Goal: Task Accomplishment & Management: Complete application form

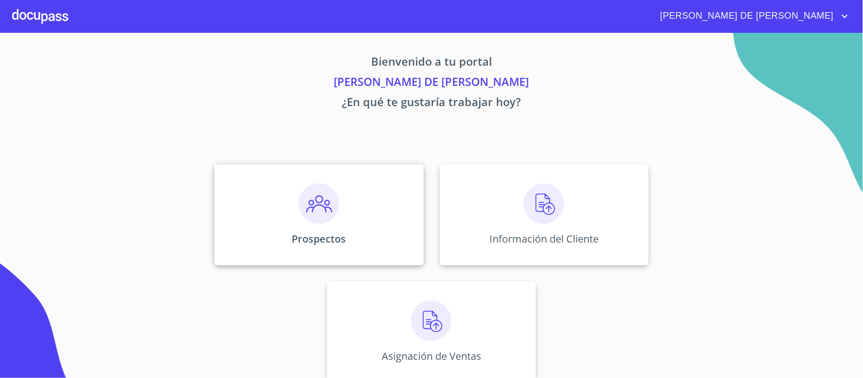
click at [336, 213] on div "Prospectos" at bounding box center [318, 214] width 209 height 101
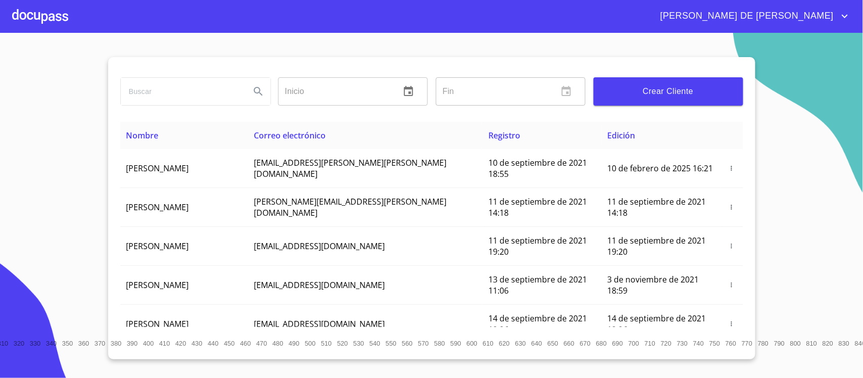
click at [650, 98] on span "Crear Cliente" at bounding box center [668, 91] width 133 height 14
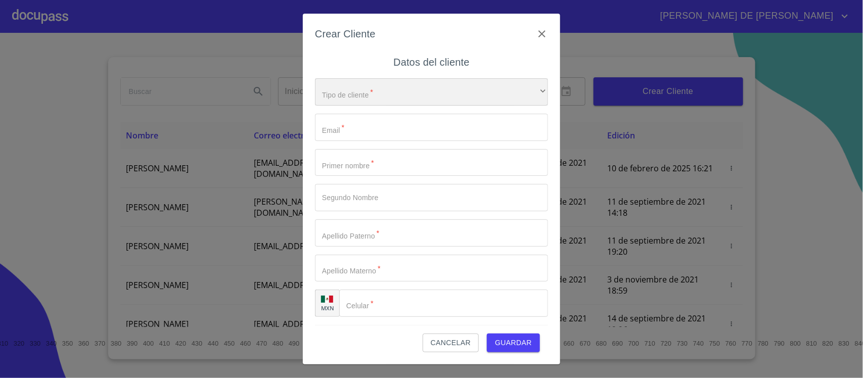
click at [459, 99] on div "​" at bounding box center [431, 91] width 233 height 27
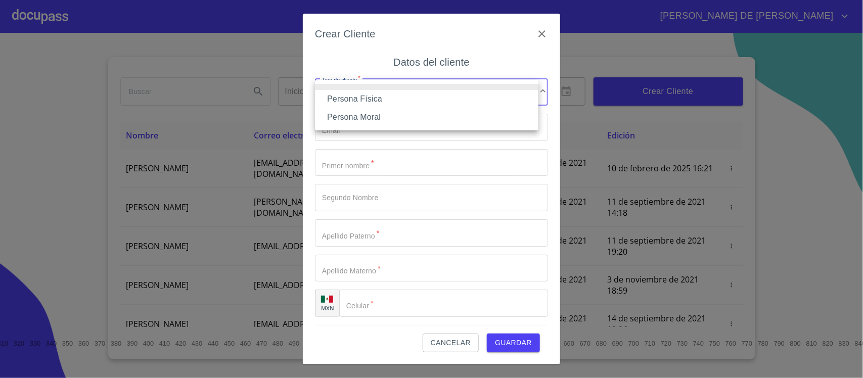
click at [435, 102] on li "Persona Física" at bounding box center [426, 99] width 223 height 18
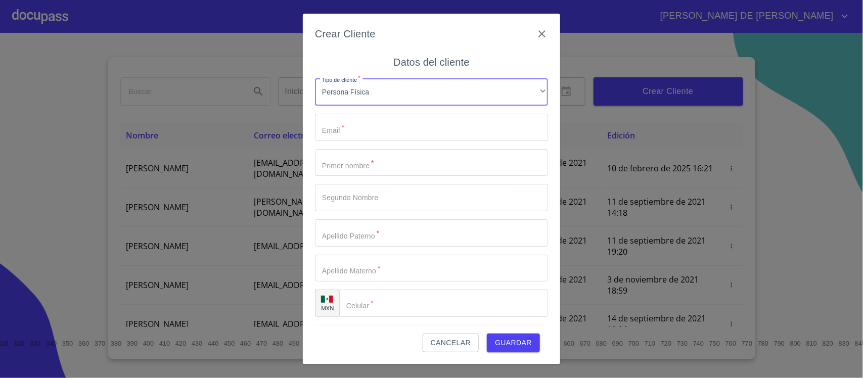
click at [407, 120] on input "Tipo de cliente   *" at bounding box center [431, 127] width 233 height 27
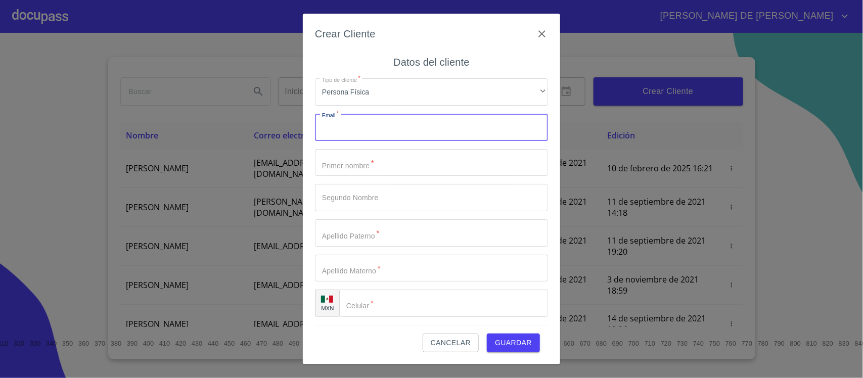
type input "M"
type input "[EMAIL_ADDRESS][DOMAIN_NAME]"
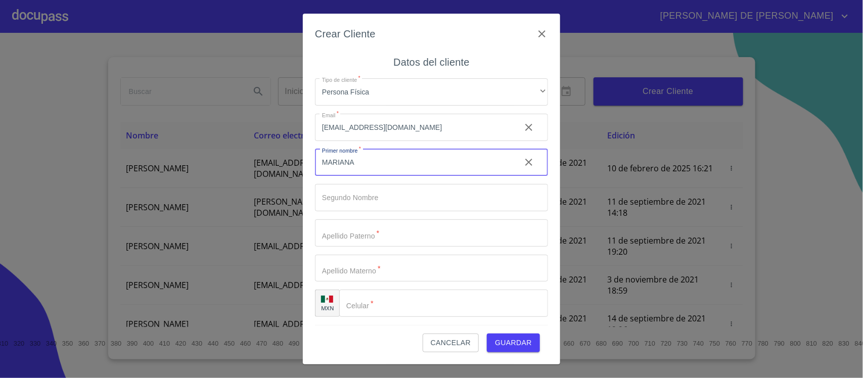
type input "MARIANA"
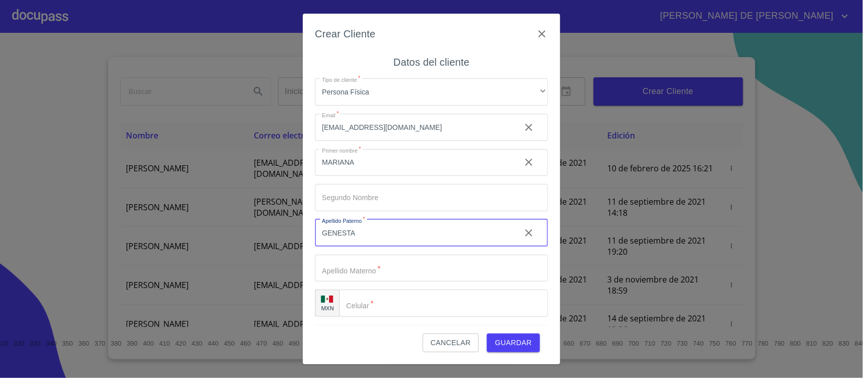
type input "GENESTA"
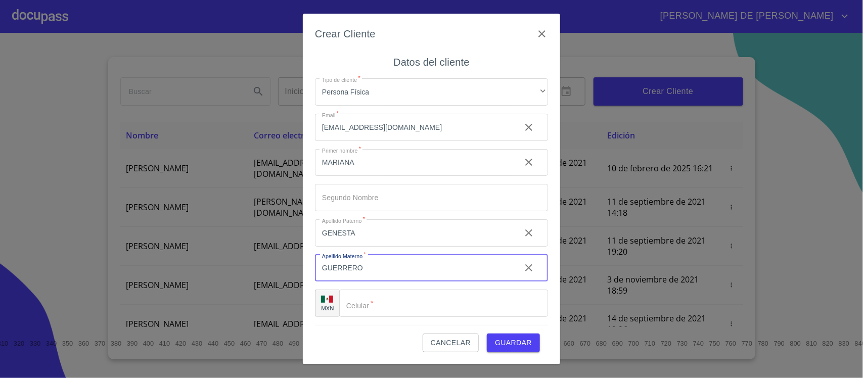
type input "GUERRERO"
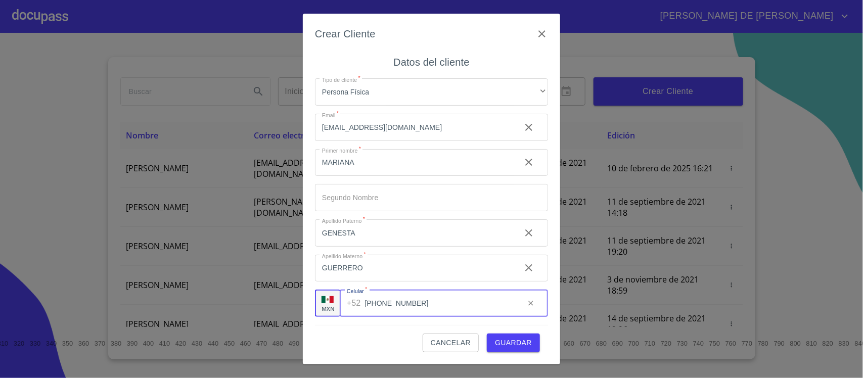
type input "[PHONE_NUMBER]"
click at [517, 343] on span "Guardar" at bounding box center [513, 343] width 37 height 13
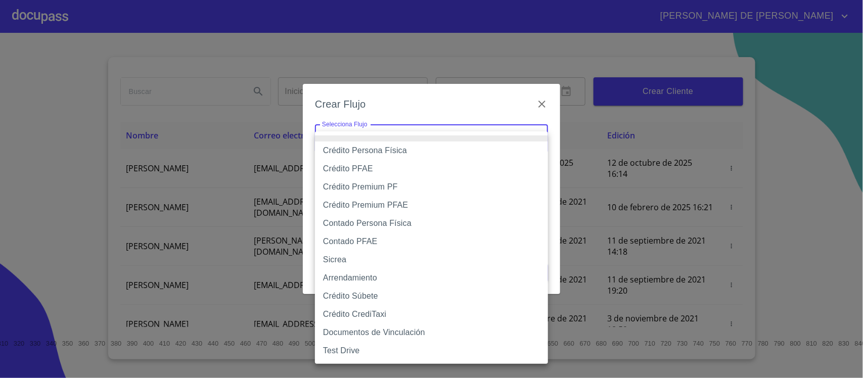
click at [475, 138] on body "[PERSON_NAME] DE [PERSON_NAME] Inicio ​ Fin ​ Crear Cliente Nombre Correo elect…" at bounding box center [431, 189] width 863 height 378
click at [456, 155] on li "Crédito Persona Física" at bounding box center [431, 151] width 233 height 18
type input "6009fb3c7d1714eb8809aa97"
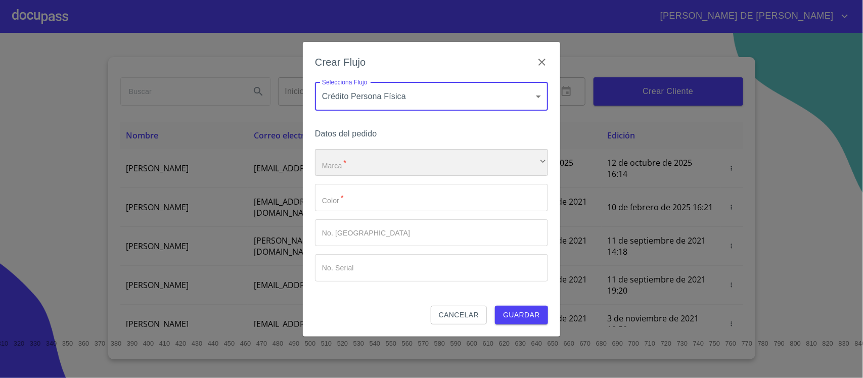
click at [429, 163] on div "​" at bounding box center [431, 162] width 233 height 27
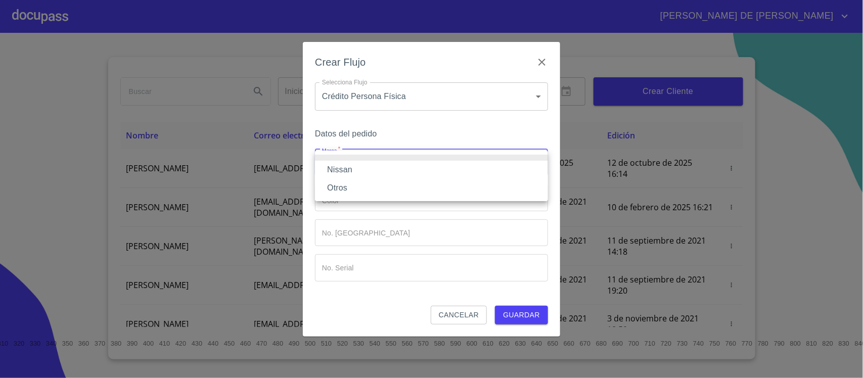
click at [422, 173] on li "Nissan" at bounding box center [431, 170] width 233 height 18
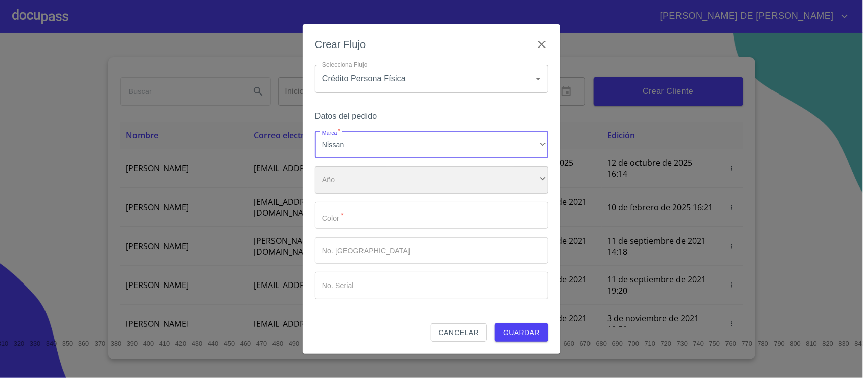
click at [416, 188] on div "​" at bounding box center [431, 179] width 233 height 27
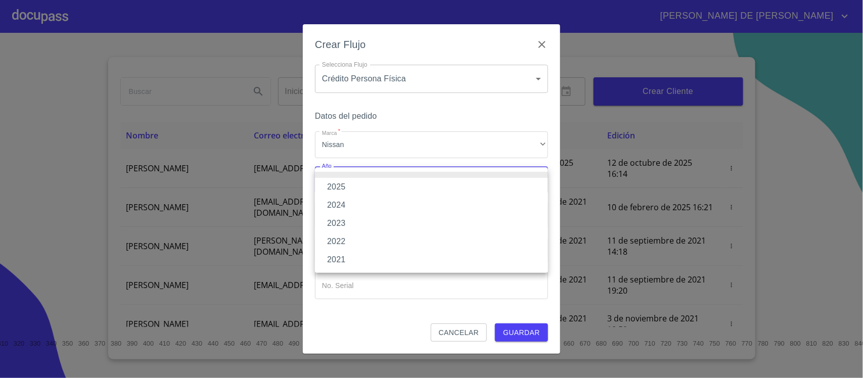
click at [416, 188] on li "2025" at bounding box center [431, 187] width 233 height 18
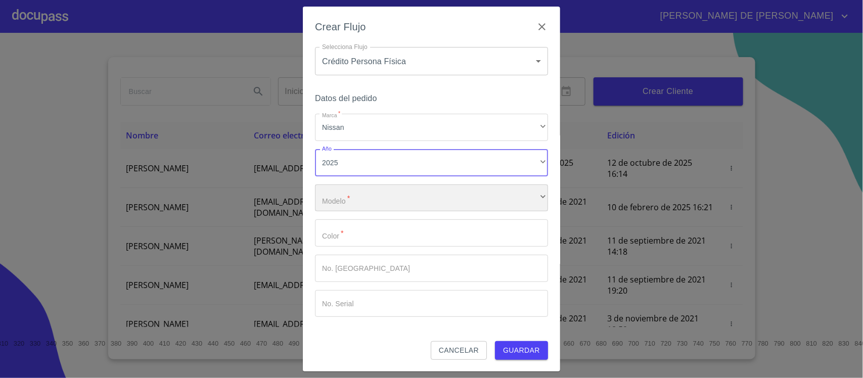
click at [416, 200] on div "​" at bounding box center [431, 198] width 233 height 27
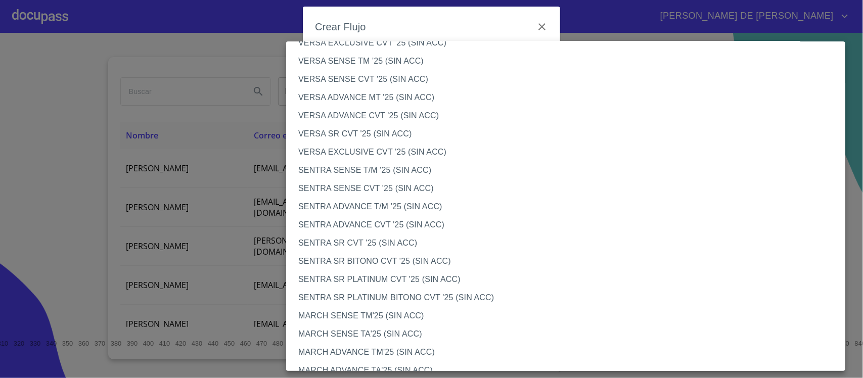
scroll to position [459, 0]
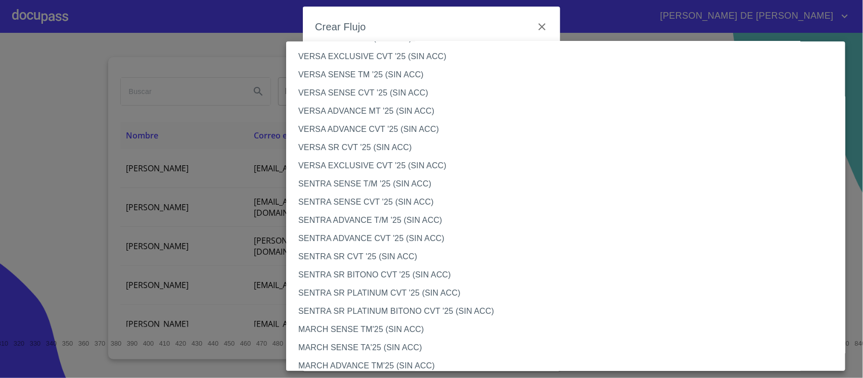
click at [383, 130] on li "VERSA ADVANCE CVT '25 (SIN ACC)" at bounding box center [570, 129] width 569 height 18
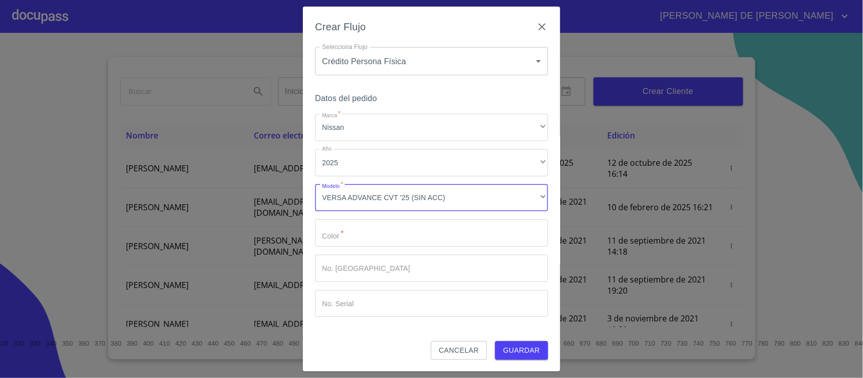
click at [372, 244] on input "Marca   *" at bounding box center [431, 232] width 233 height 27
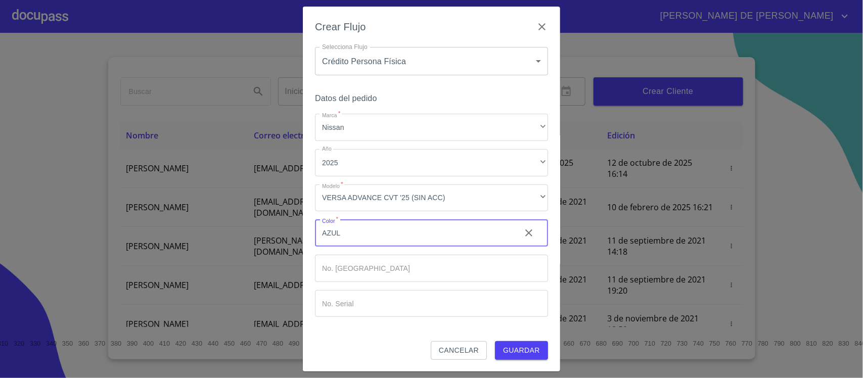
type input "AZUL"
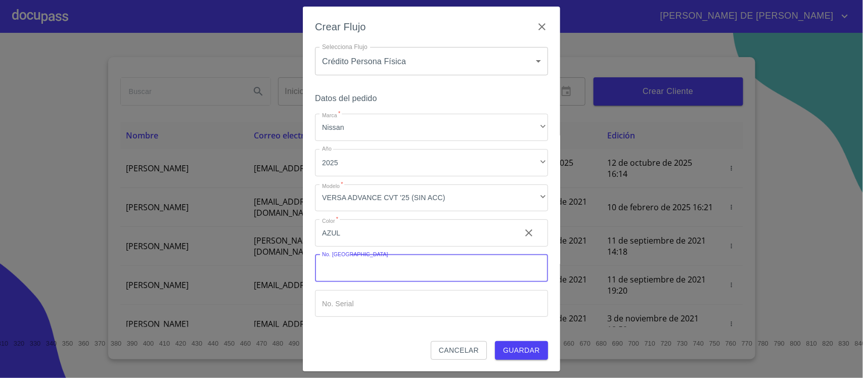
click at [517, 346] on span "Guardar" at bounding box center [521, 350] width 37 height 13
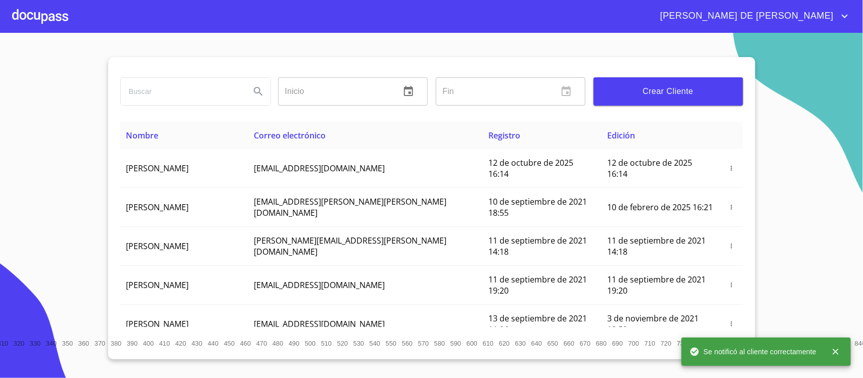
click at [33, 23] on div at bounding box center [40, 16] width 56 height 32
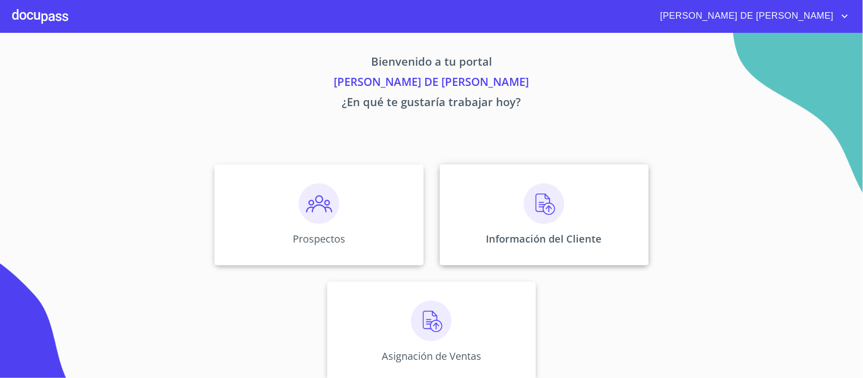
click at [497, 193] on div "Información del Cliente" at bounding box center [544, 214] width 209 height 101
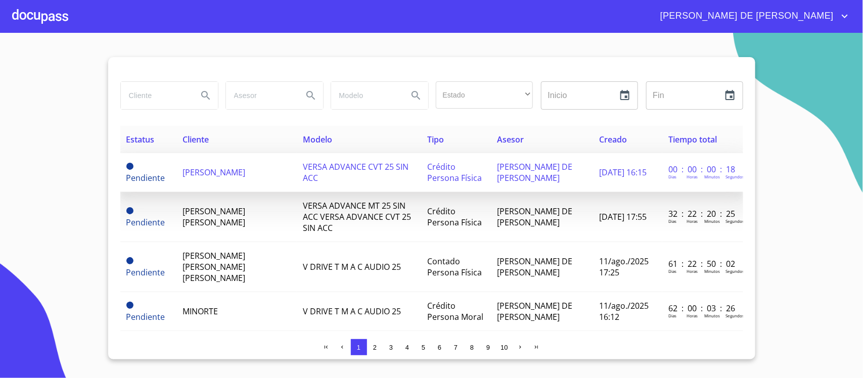
click at [243, 178] on td "[PERSON_NAME]" at bounding box center [236, 172] width 120 height 39
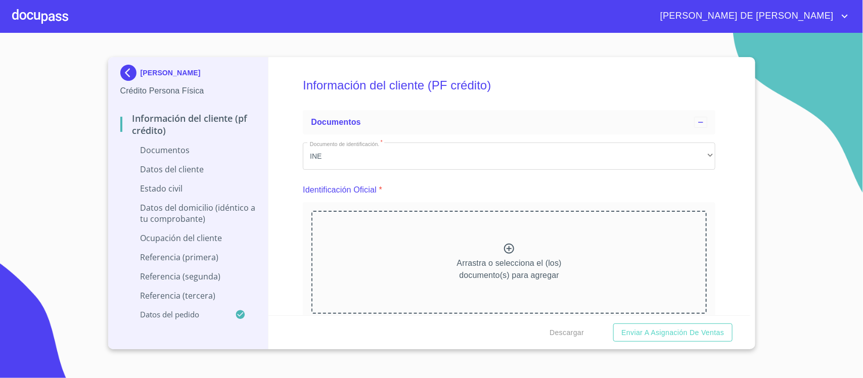
click at [495, 252] on div "Arrastra o selecciona el (los) documento(s) para agregar" at bounding box center [508, 262] width 395 height 103
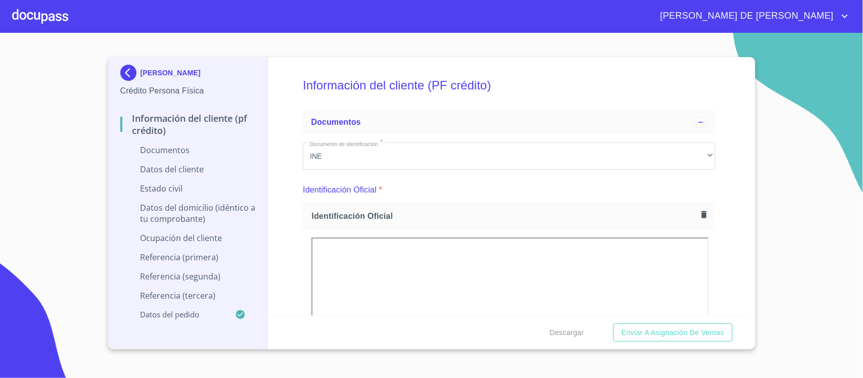
click at [737, 246] on div "Información del cliente (PF crédito) Documentos Documento de identificación.   …" at bounding box center [509, 186] width 482 height 258
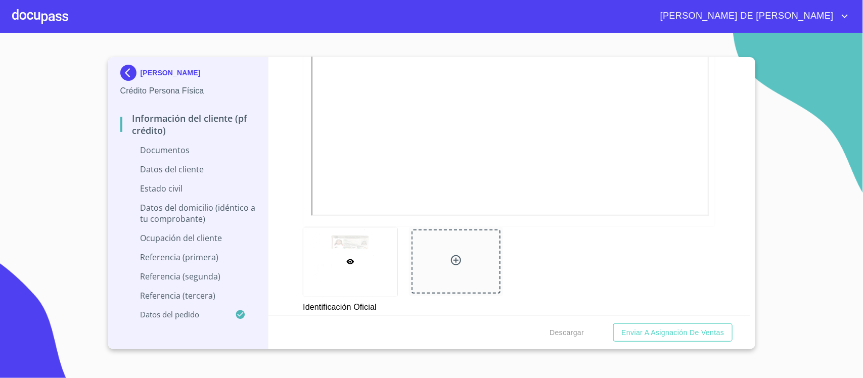
scroll to position [316, 0]
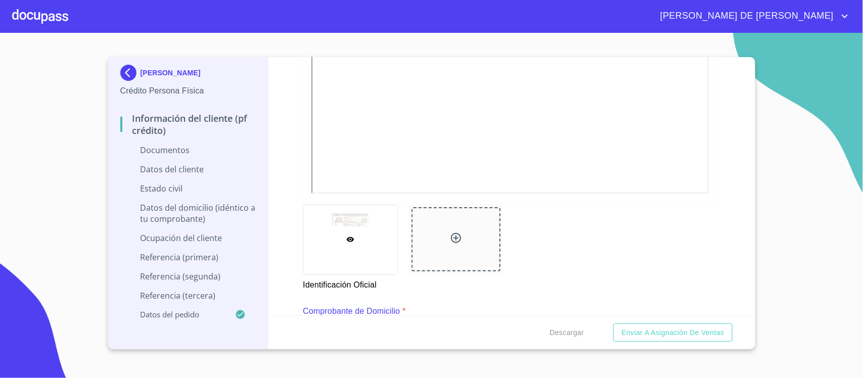
click at [450, 237] on icon at bounding box center [456, 238] width 12 height 12
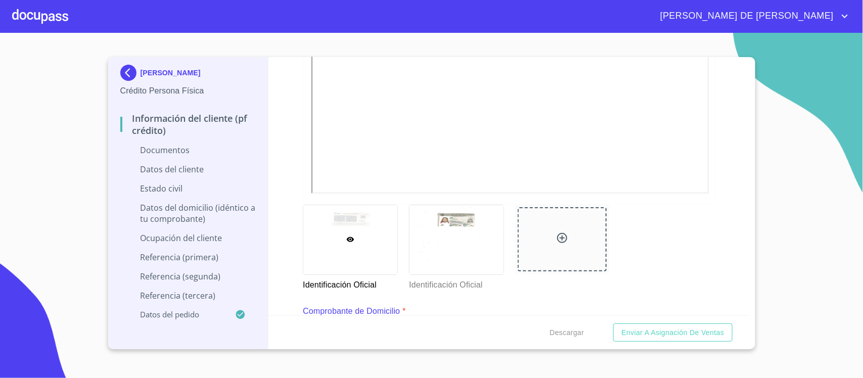
click at [716, 240] on div "Información del cliente (PF crédito) Documentos Documento de identificación.   …" at bounding box center [509, 186] width 482 height 258
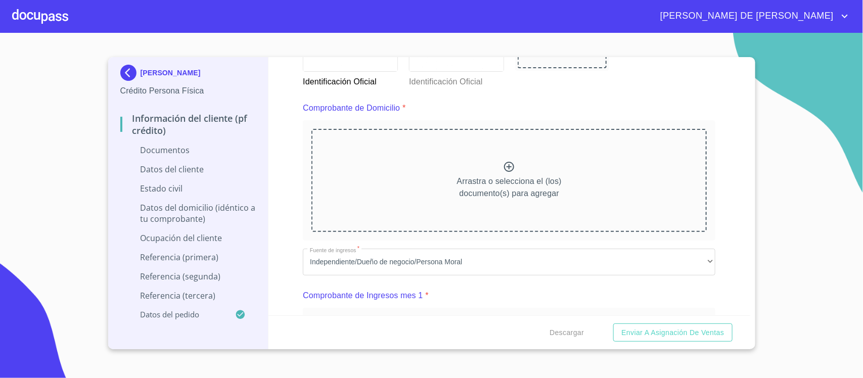
scroll to position [506, 0]
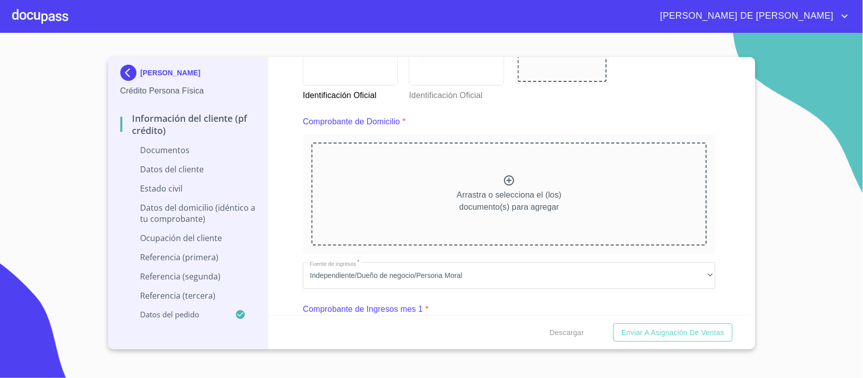
click at [503, 188] on div at bounding box center [509, 181] width 12 height 15
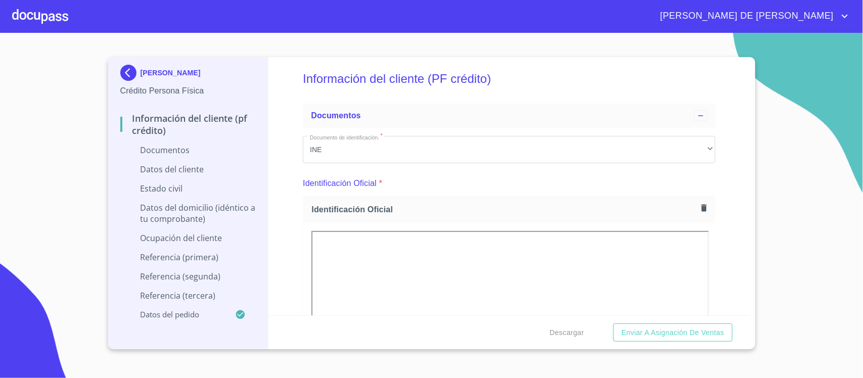
scroll to position [0, 0]
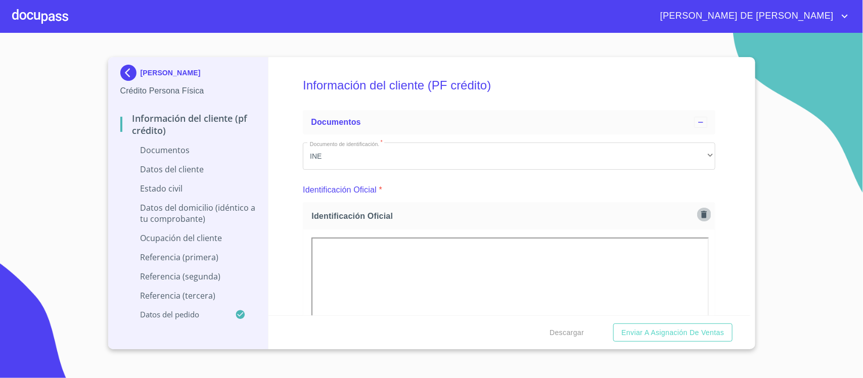
click at [701, 214] on icon "button" at bounding box center [704, 214] width 6 height 7
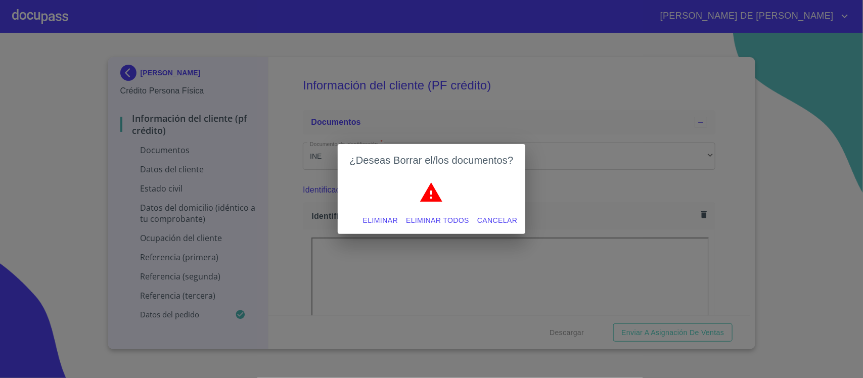
click at [439, 221] on span "Eliminar todos" at bounding box center [437, 220] width 63 height 13
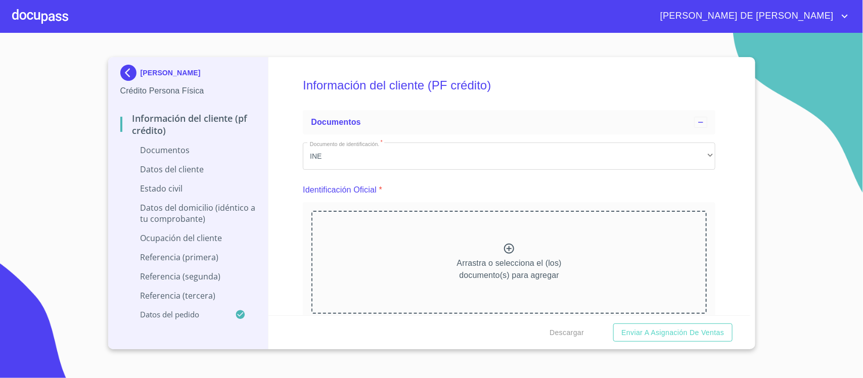
click at [496, 245] on div "Arrastra o selecciona el (los) documento(s) para agregar" at bounding box center [508, 262] width 395 height 103
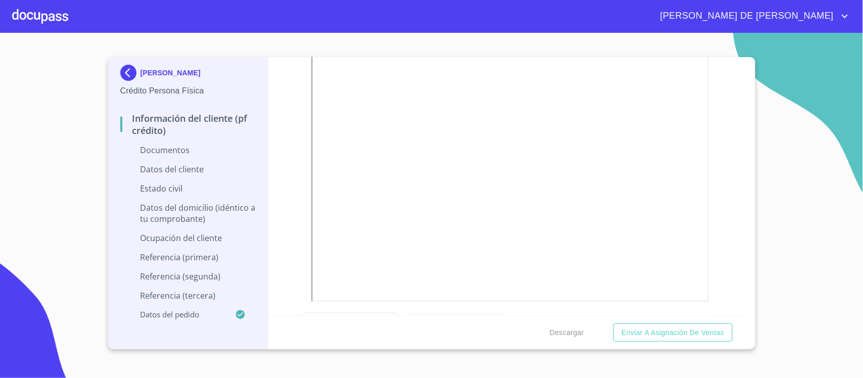
scroll to position [253, 0]
click at [463, 290] on div at bounding box center [456, 302] width 89 height 64
click at [715, 215] on div "Información del cliente (PF crédito) Documentos Documento de identificación.   …" at bounding box center [509, 186] width 482 height 258
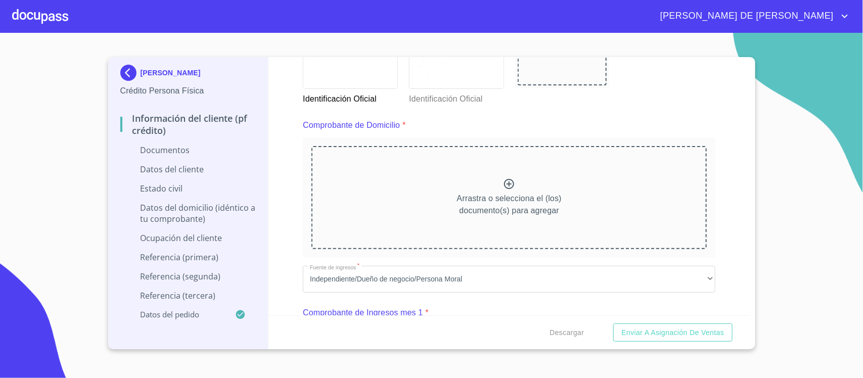
scroll to position [506, 0]
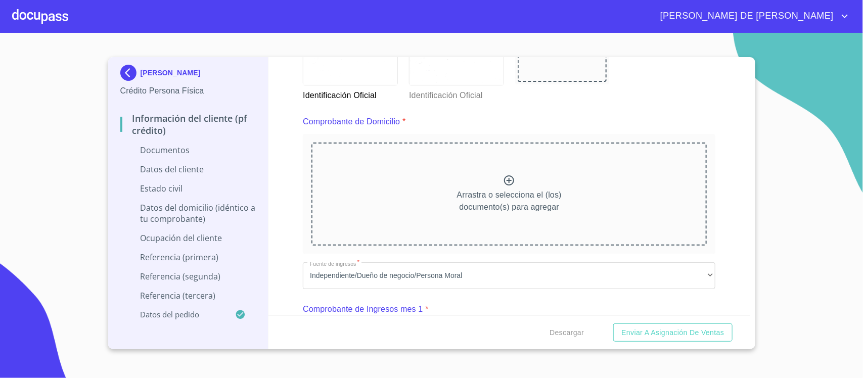
click at [522, 185] on div "Arrastra o selecciona el (los) documento(s) para agregar" at bounding box center [508, 194] width 395 height 103
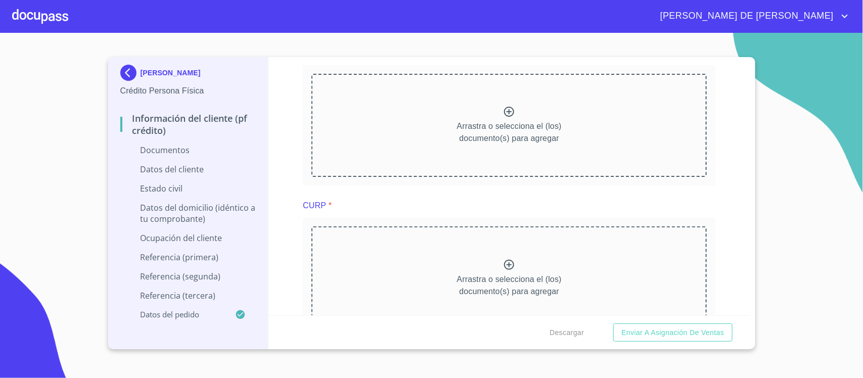
scroll to position [1137, 0]
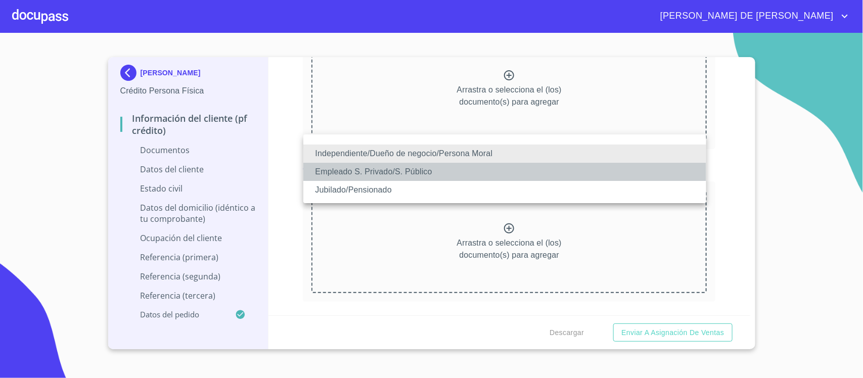
click at [415, 172] on li "Empleado S. Privado/S. Público" at bounding box center [504, 172] width 403 height 18
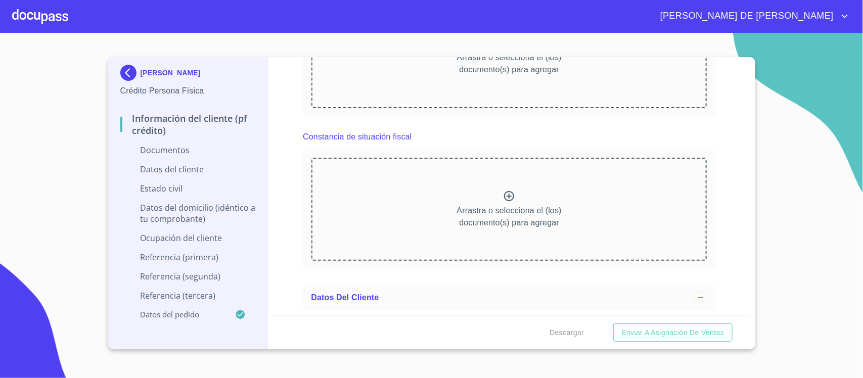
scroll to position [1643, 0]
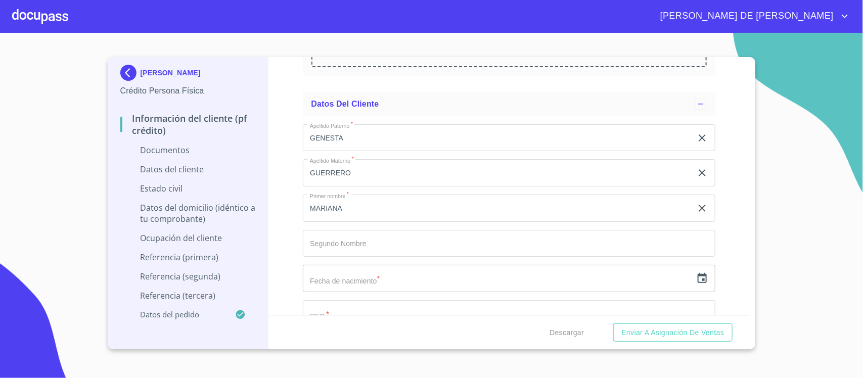
scroll to position [2149, 0]
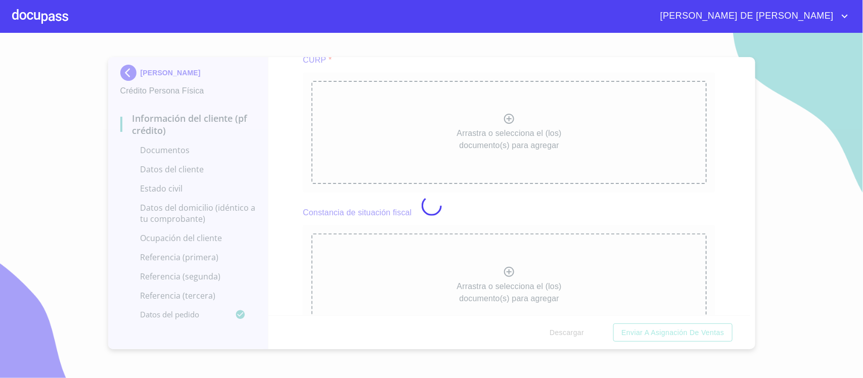
click at [713, 200] on div at bounding box center [431, 205] width 863 height 345
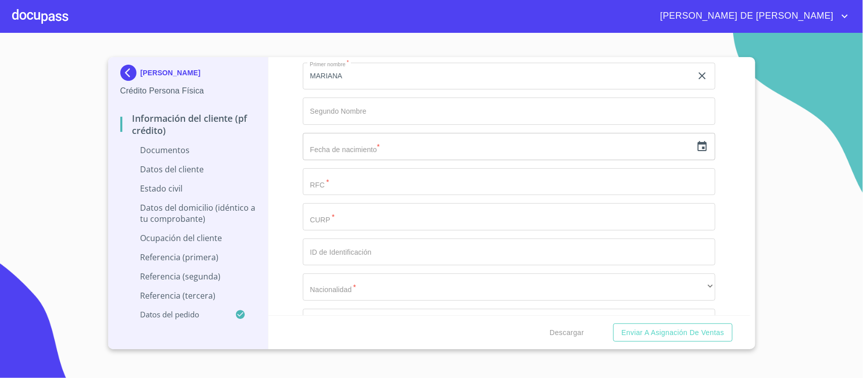
scroll to position [2591, 0]
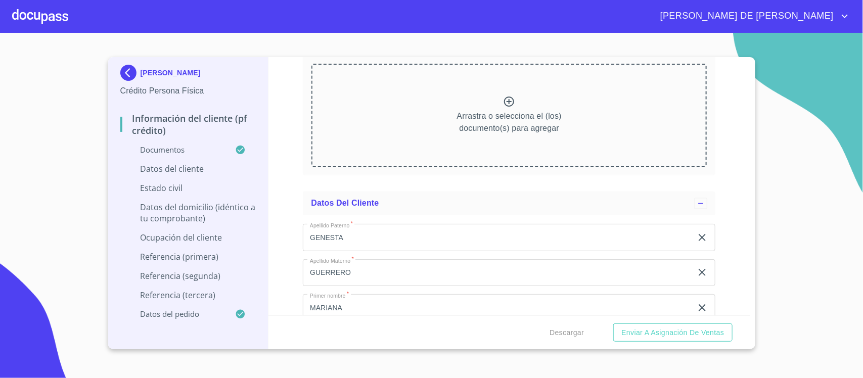
click at [721, 189] on div "Información del cliente (PF crédito) Documentos Documento de identificación.   …" at bounding box center [509, 186] width 482 height 258
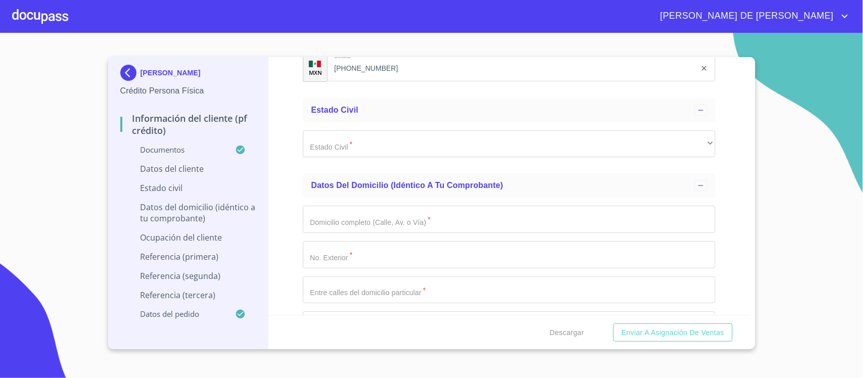
scroll to position [3223, 0]
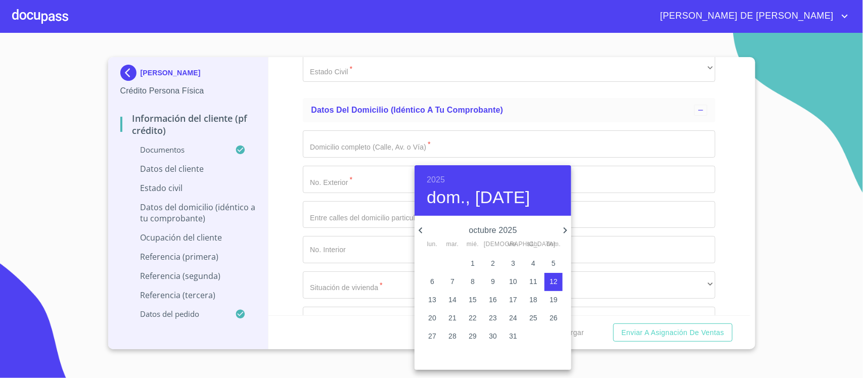
click at [435, 177] on h6 "2025" at bounding box center [436, 180] width 18 height 14
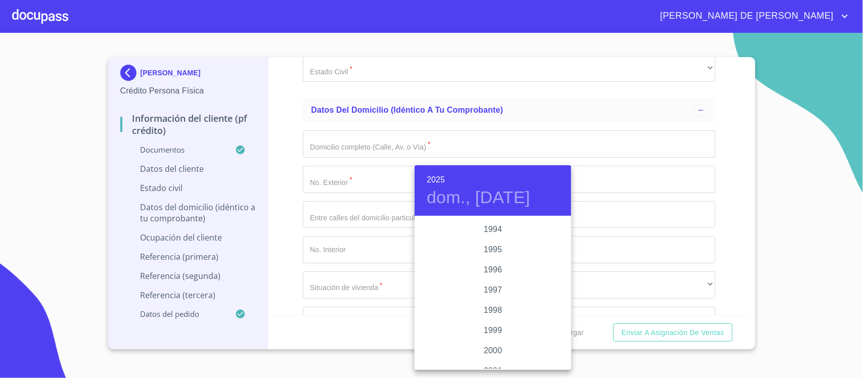
scroll to position [1393, 0]
click at [491, 220] on div "1994" at bounding box center [493, 230] width 157 height 20
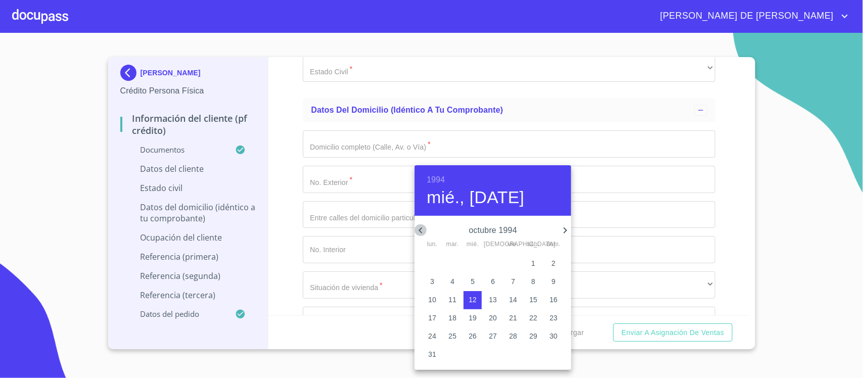
click at [422, 225] on icon "button" at bounding box center [421, 230] width 12 height 12
click at [424, 226] on icon "button" at bounding box center [421, 230] width 12 height 12
click at [425, 228] on icon "button" at bounding box center [421, 230] width 12 height 12
click at [511, 336] on p "29" at bounding box center [513, 336] width 8 height 10
type input "29 de [DATE]. de 1994"
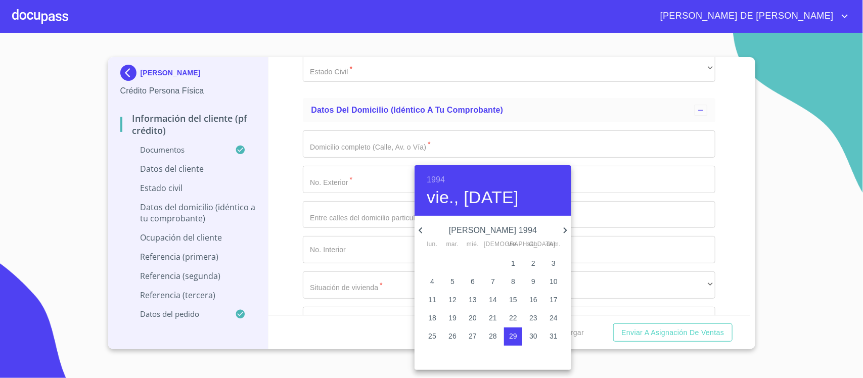
click at [365, 251] on div at bounding box center [431, 189] width 863 height 378
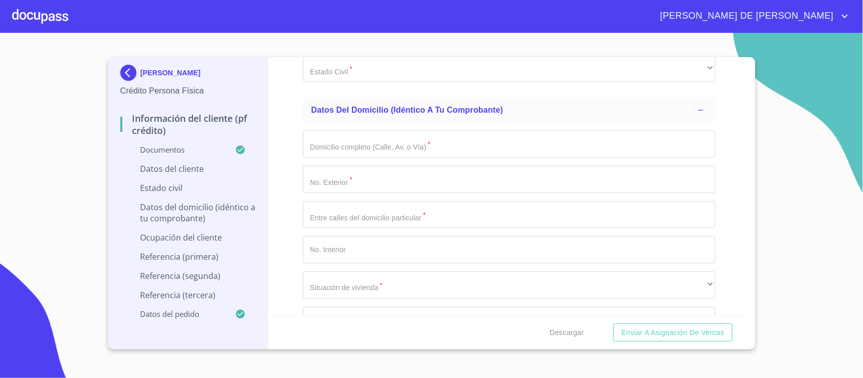
type input "GEGM940729AY5"
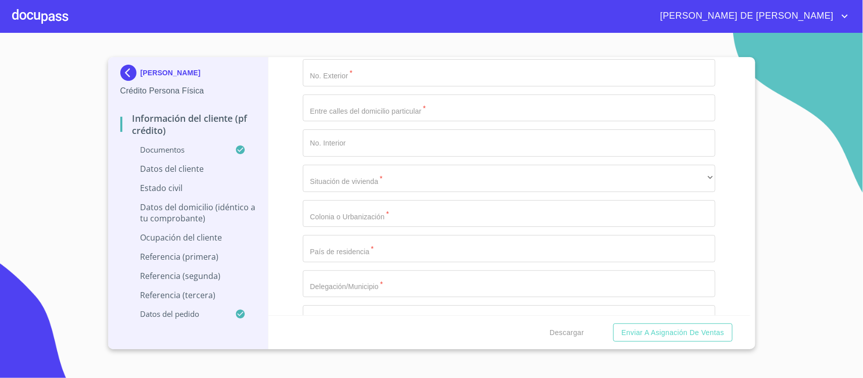
scroll to position [3349, 0]
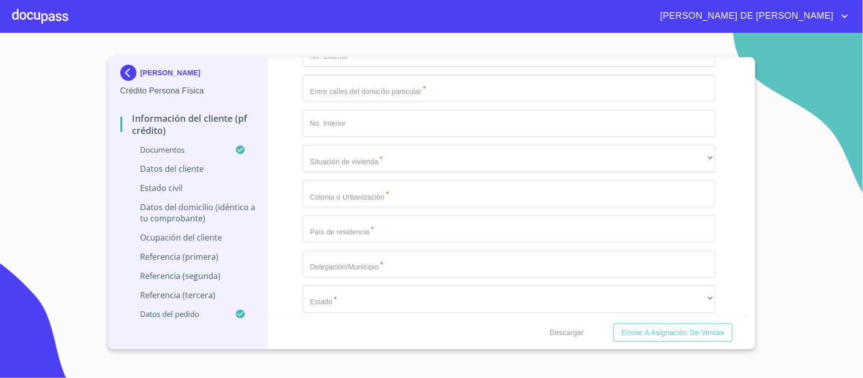
drag, startPoint x: 340, startPoint y: 125, endPoint x: 297, endPoint y: 125, distance: 43.0
click at [297, 125] on div "Información del cliente (PF crédito) Documentos Documento de identificación.   …" at bounding box center [509, 186] width 482 height 258
paste input "GEGM940729AY5"
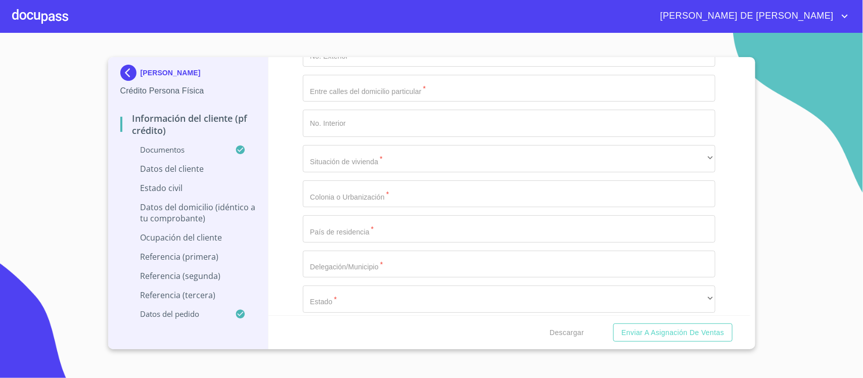
type input "GEGM940729MJCNRR00"
type input "2288339836"
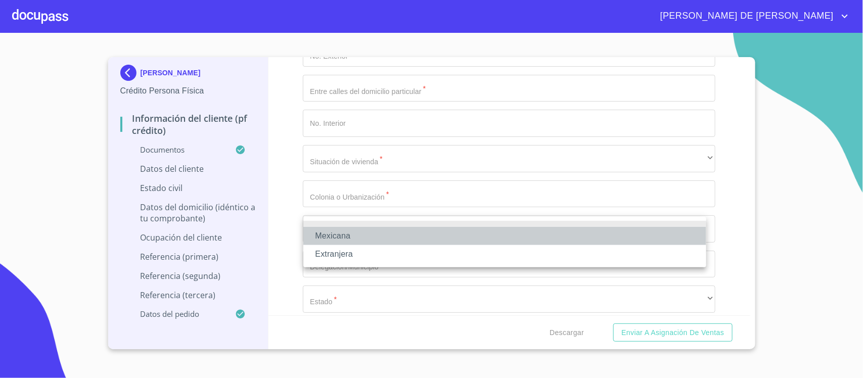
click at [344, 234] on li "Mexicana" at bounding box center [504, 236] width 403 height 18
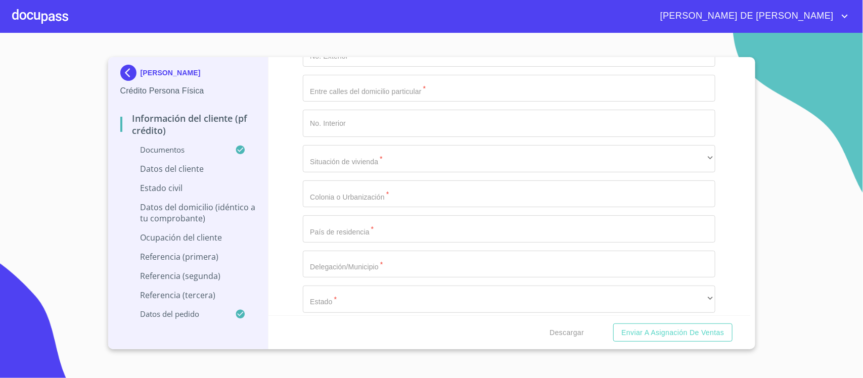
type input "[GEOGRAPHIC_DATA]"
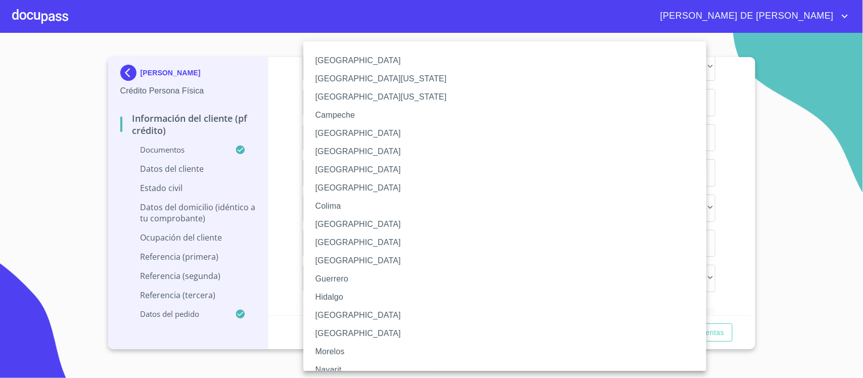
click at [358, 312] on li "[GEOGRAPHIC_DATA]" at bounding box center [509, 315] width 413 height 18
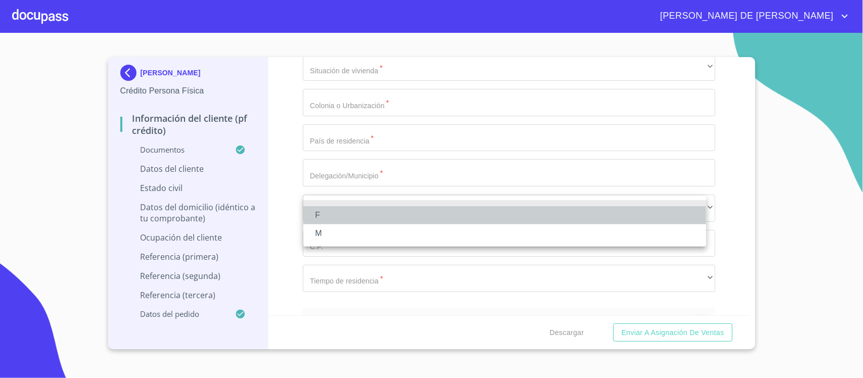
click at [373, 216] on li "F" at bounding box center [504, 215] width 403 height 18
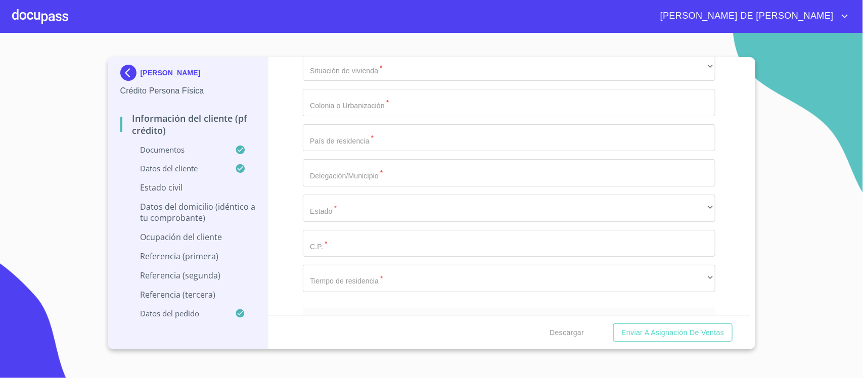
click at [291, 201] on div "Información del cliente (PF crédito) Documentos Documento de identificación.   …" at bounding box center [509, 186] width 482 height 258
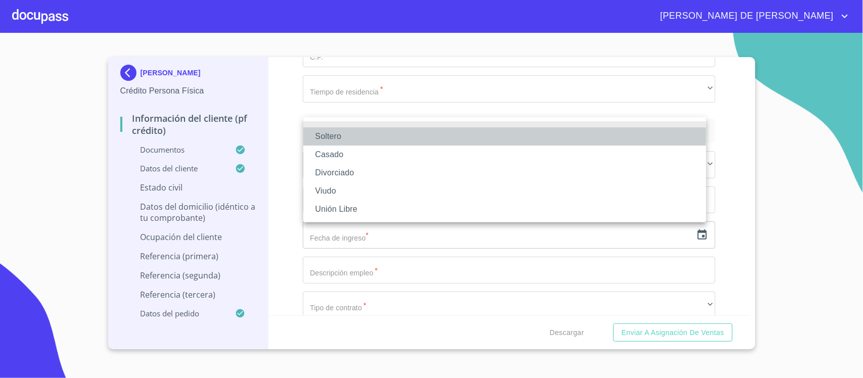
click at [364, 136] on li "Soltero" at bounding box center [504, 136] width 403 height 18
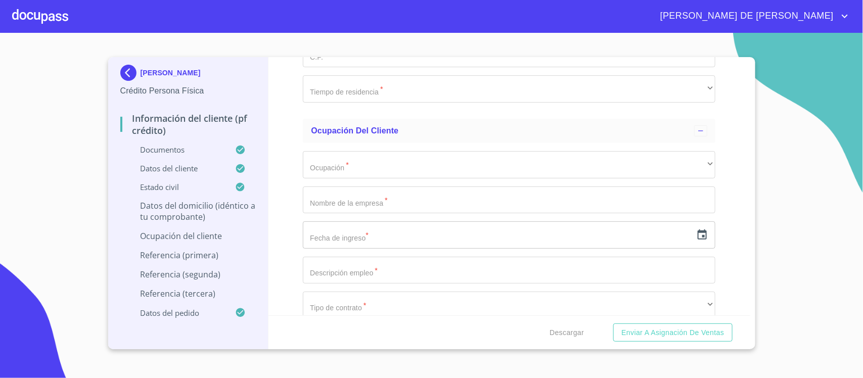
type input "LA MERCED"
type input "1050"
type input "CREPUSCULO Y [DEMOGRAPHIC_DATA]"
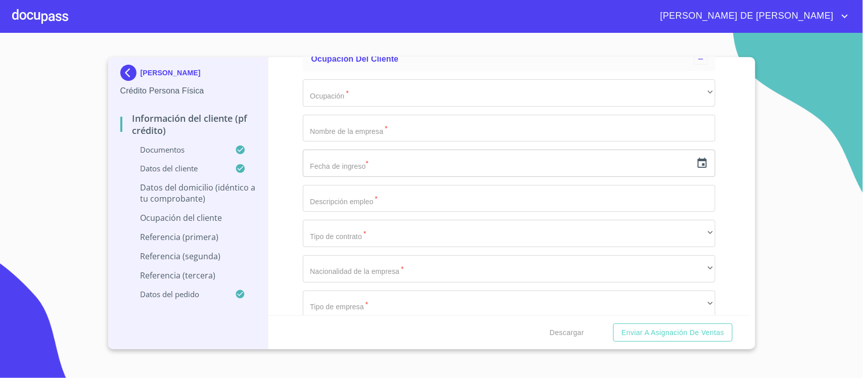
scroll to position [3800, 0]
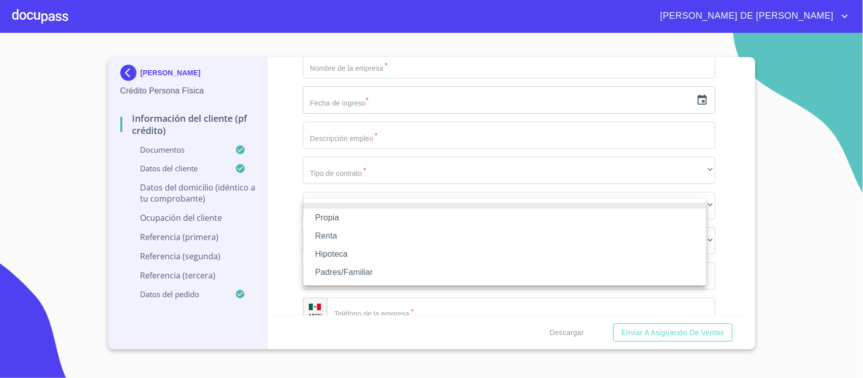
click at [360, 217] on li "Propia" at bounding box center [504, 218] width 403 height 18
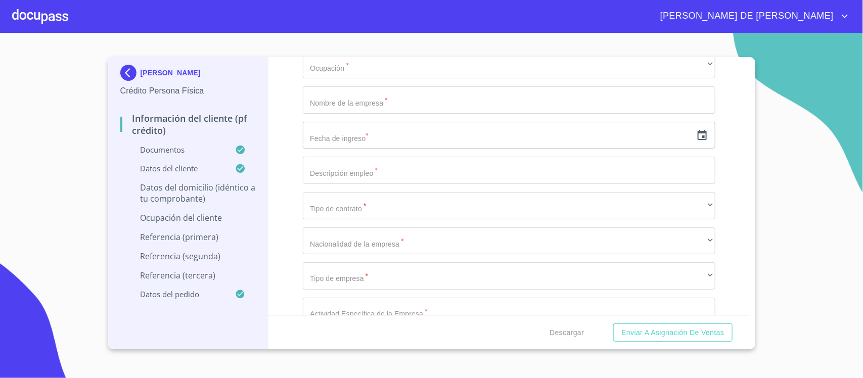
type input "$4"
type input "$4,500,000"
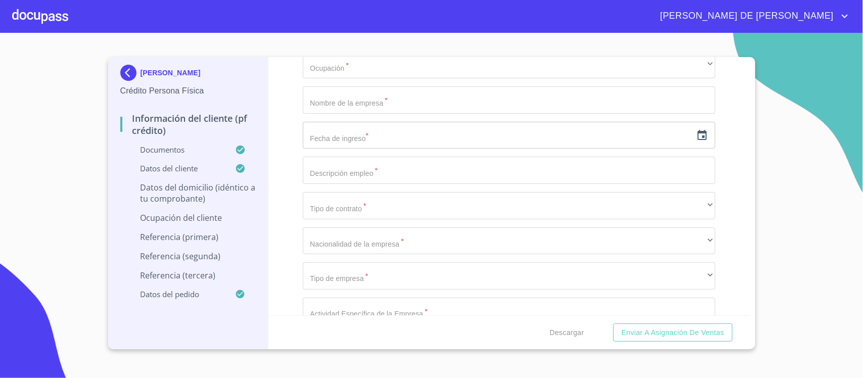
type input "CHAPALITA"
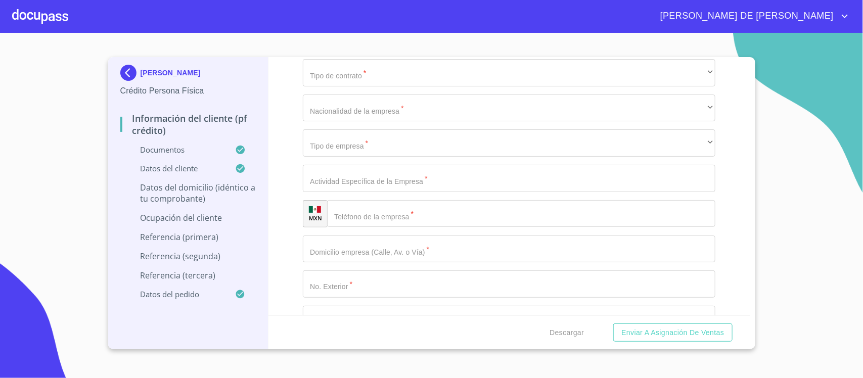
scroll to position [3941, 0]
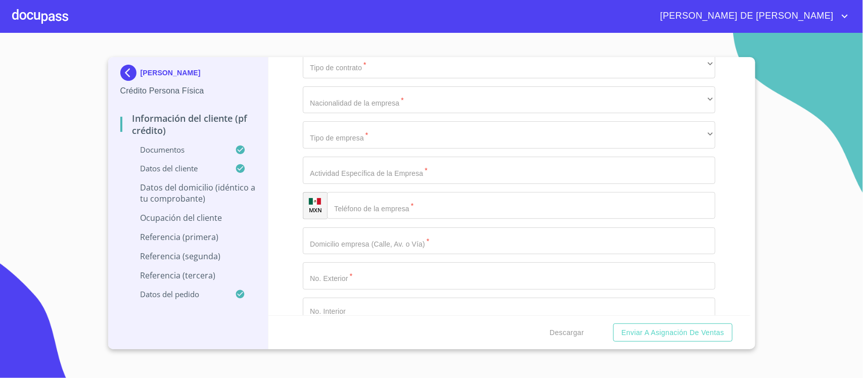
type input "[GEOGRAPHIC_DATA]"
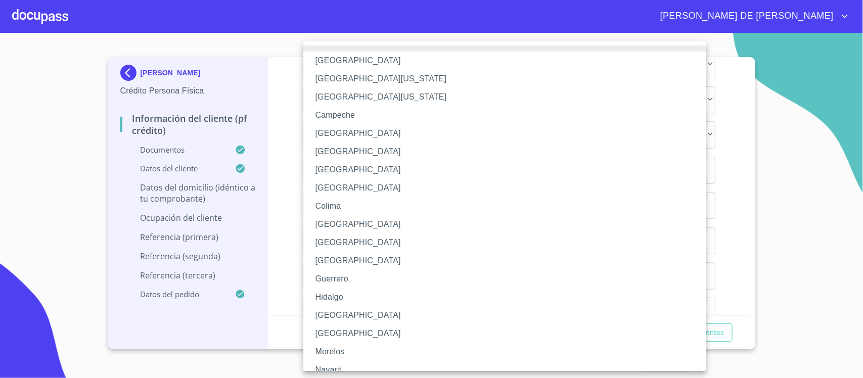
click at [350, 309] on li "[GEOGRAPHIC_DATA]" at bounding box center [509, 315] width 413 height 18
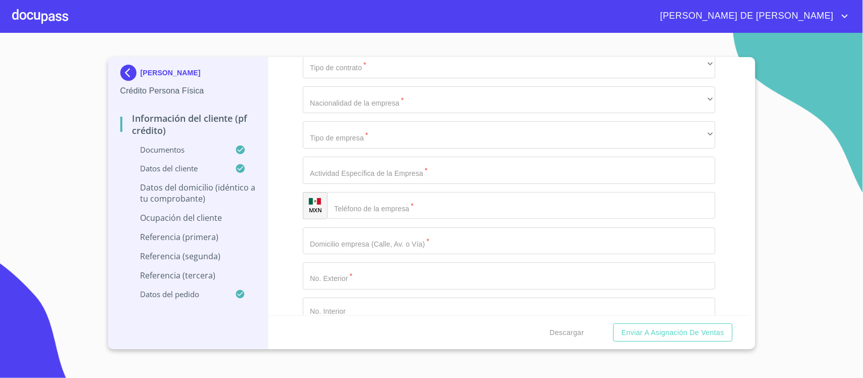
type input "44500"
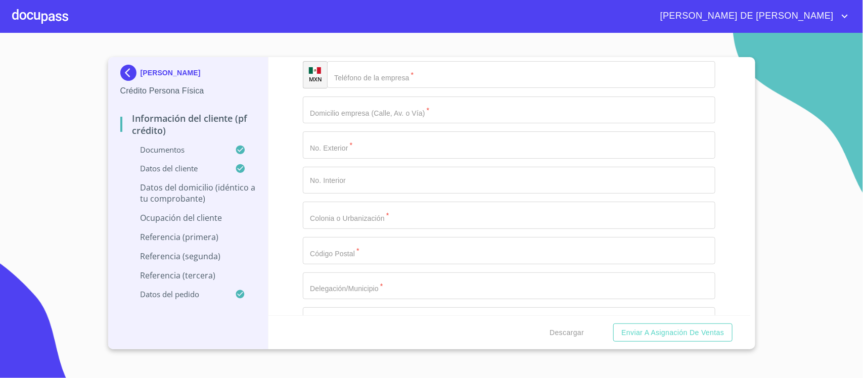
scroll to position [4082, 0]
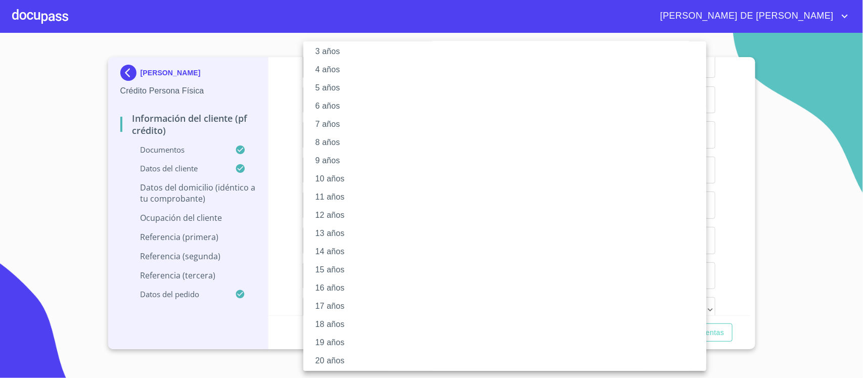
scroll to position [66, 0]
click at [321, 360] on li "20 años" at bounding box center [509, 359] width 413 height 18
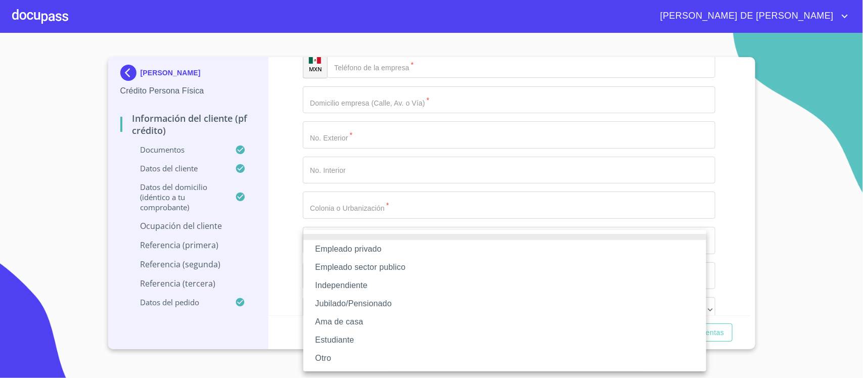
click at [341, 255] on li "Empleado privado" at bounding box center [504, 249] width 403 height 18
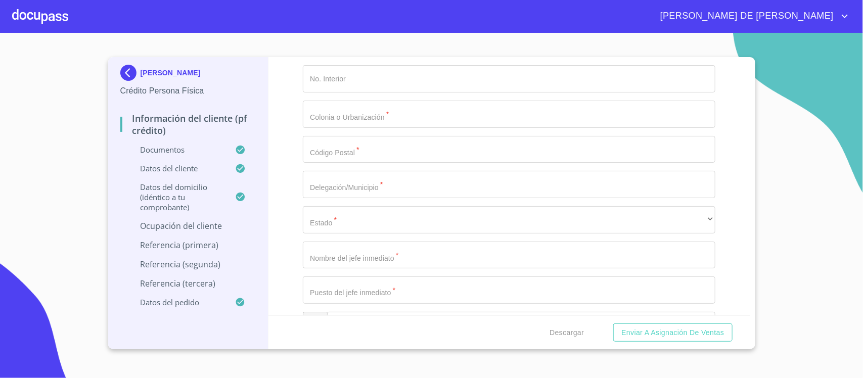
type input "ALIVIA CLINICA DE ALTA ESPECIALIDAD"
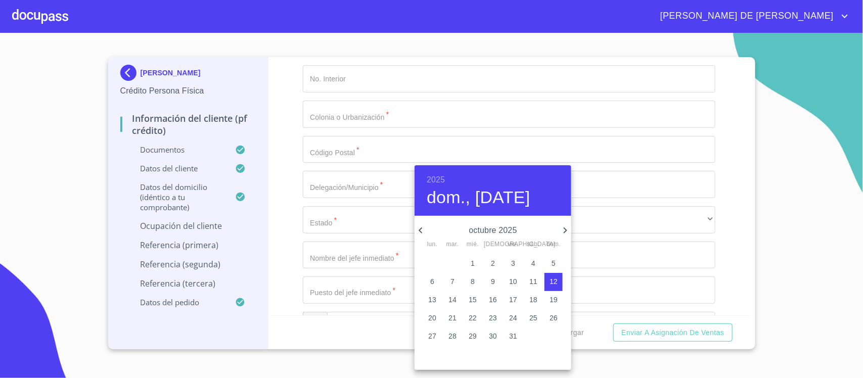
click at [432, 175] on h6 "2025" at bounding box center [436, 180] width 18 height 14
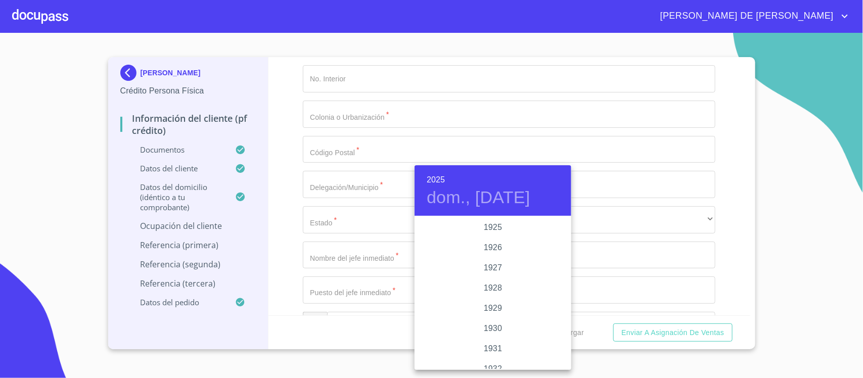
scroll to position [1962, 0]
click at [489, 218] on div "2022" at bounding box center [493, 227] width 157 height 20
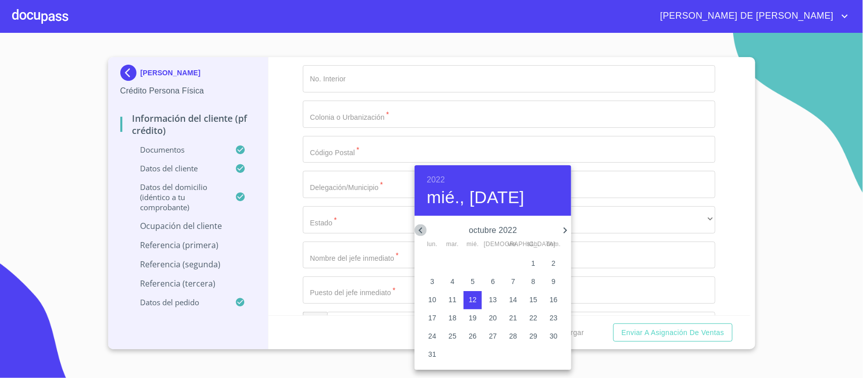
click at [420, 230] on icon "button" at bounding box center [421, 230] width 4 height 6
click at [431, 295] on p "15" at bounding box center [432, 300] width 8 height 10
type input "15 de ago. de 2022"
click at [354, 216] on div at bounding box center [431, 189] width 863 height 378
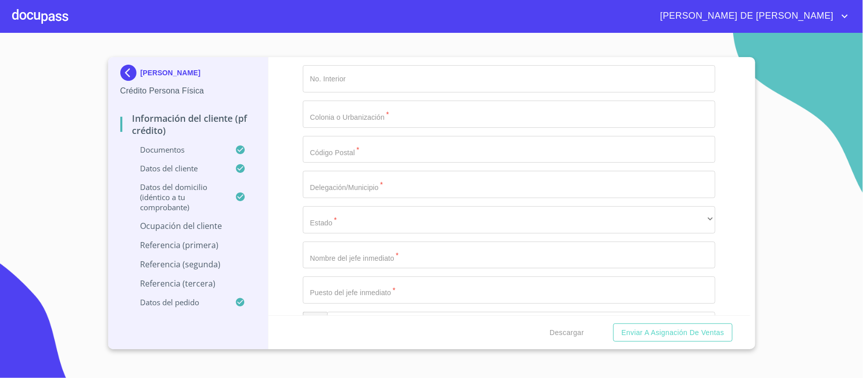
click at [358, 227] on div "2022 lun., ago. 15 agosto 2022 lun. mar. mié. jue. vie. sáb. dom. 1 2 3 4 5 6 7…" at bounding box center [431, 189] width 863 height 378
type input "MEDICO ENCARGADO"
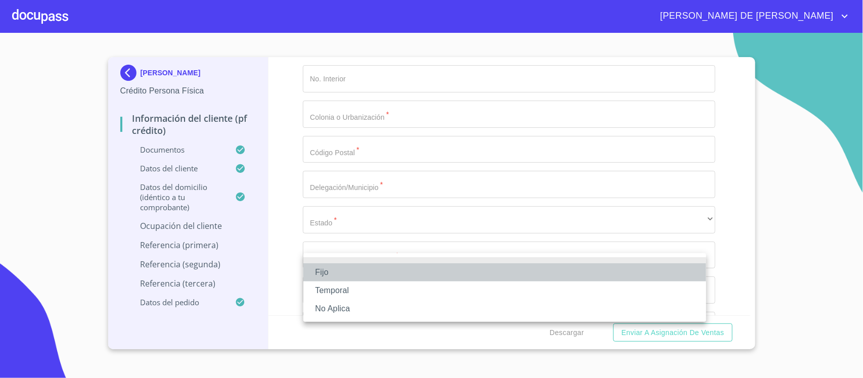
click at [373, 277] on li "Fijo" at bounding box center [504, 272] width 403 height 18
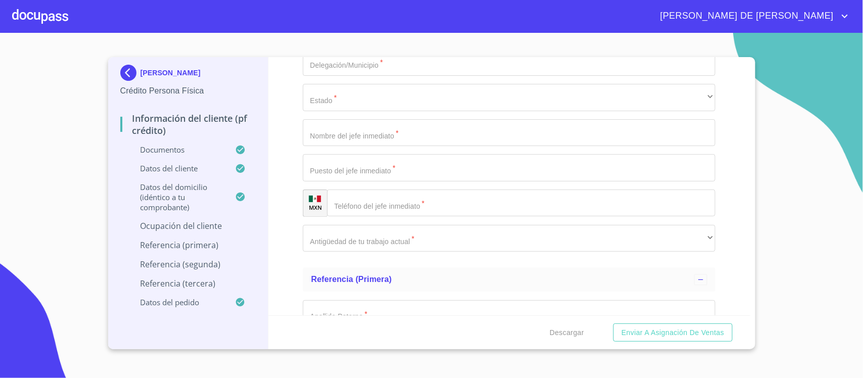
scroll to position [4335, 0]
type input "25000"
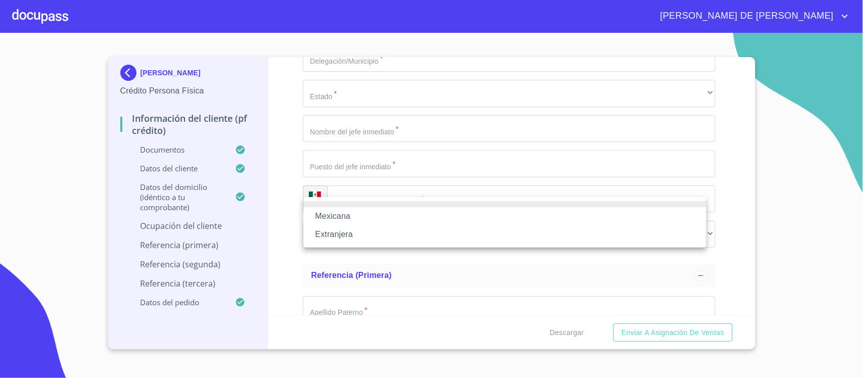
click at [379, 215] on li "Mexicana" at bounding box center [504, 216] width 403 height 18
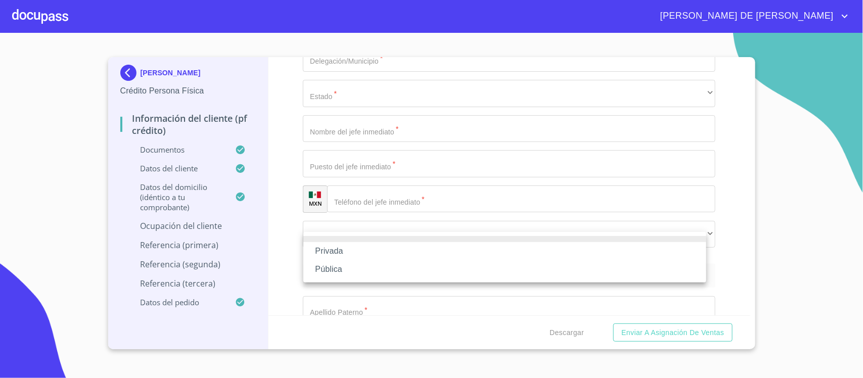
click at [383, 254] on li "Privada" at bounding box center [504, 251] width 403 height 18
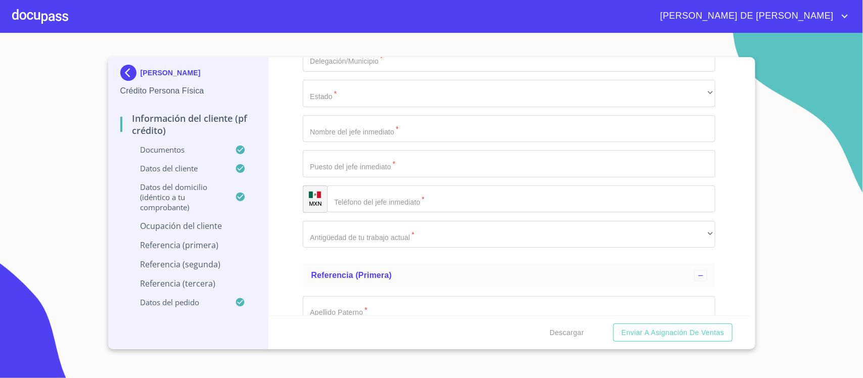
type input "CLINICA MEDICA"
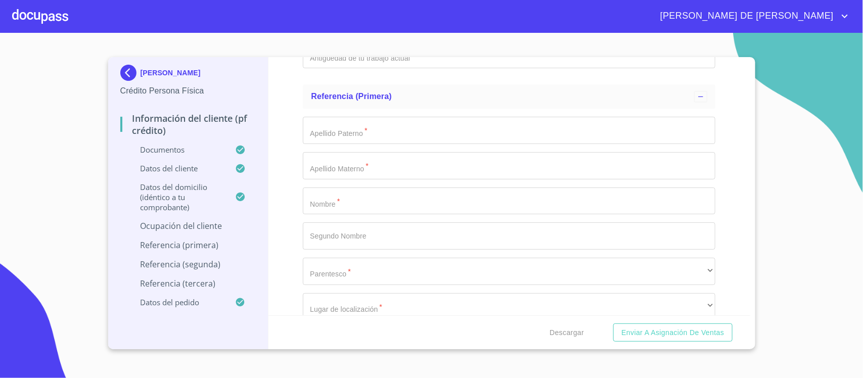
scroll to position [4537, 0]
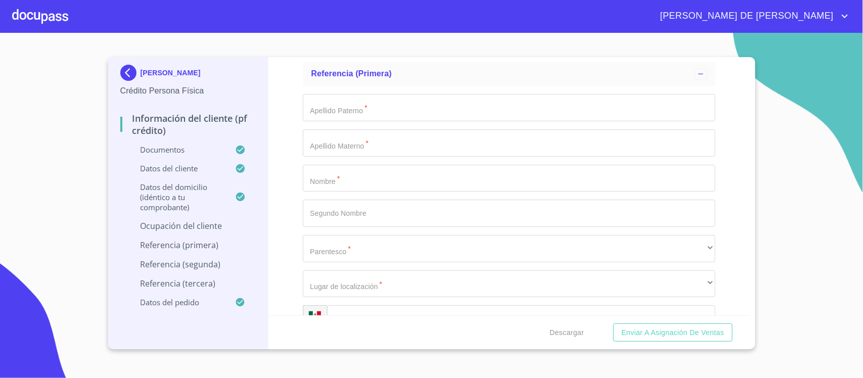
type input "8"
type input "[PHONE_NUMBER]"
type input "[PERSON_NAME]"
type input "2953"
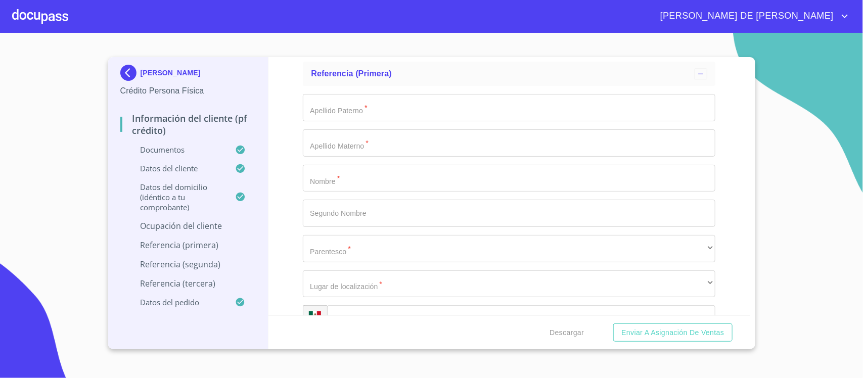
type input "AV GENERAL [PERSON_NAME]"
drag, startPoint x: 344, startPoint y: 253, endPoint x: 285, endPoint y: 249, distance: 59.3
click at [285, 249] on div "Información del cliente (PF crédito) Documentos Documento de identificación.   …" at bounding box center [509, 186] width 482 height 258
type input "PROVIDENCIA"
drag, startPoint x: 350, startPoint y: 148, endPoint x: 258, endPoint y: 148, distance: 92.0
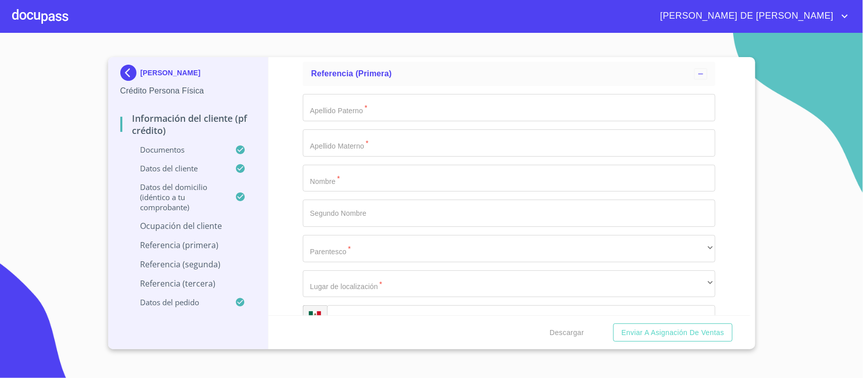
drag, startPoint x: 327, startPoint y: 146, endPoint x: 340, endPoint y: 153, distance: 14.5
type input "GRAL. [PERSON_NAME]"
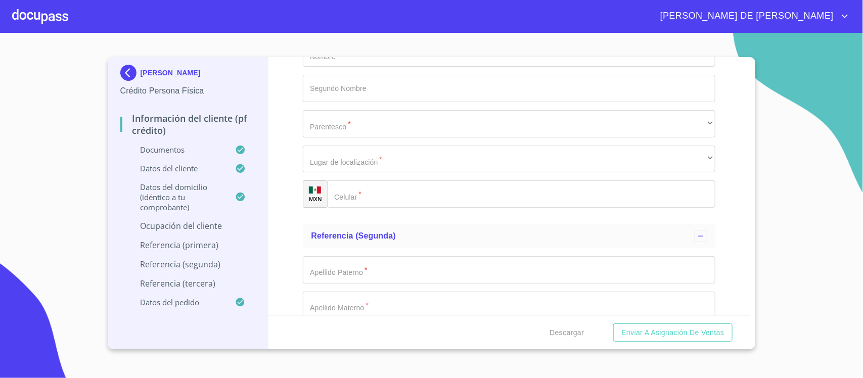
scroll to position [4664, 0]
type input "44670"
type input "[GEOGRAPHIC_DATA]"
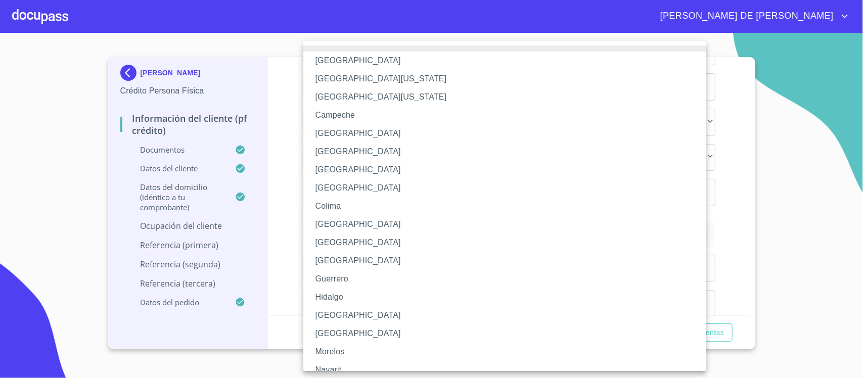
click at [349, 313] on li "[GEOGRAPHIC_DATA]" at bounding box center [509, 315] width 413 height 18
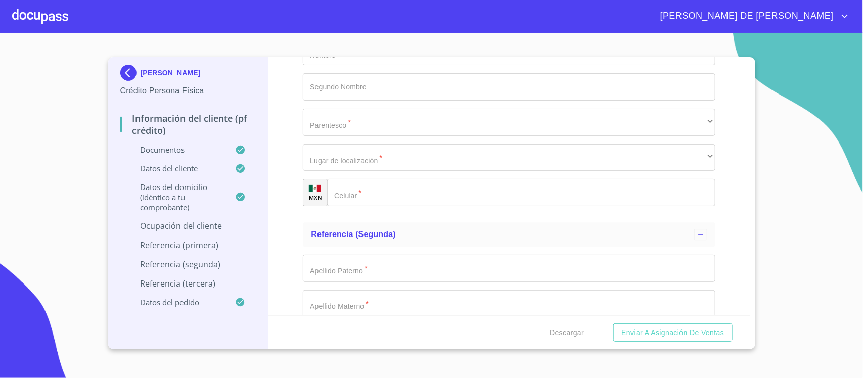
type input "[PERSON_NAME] [PERSON_NAME]"
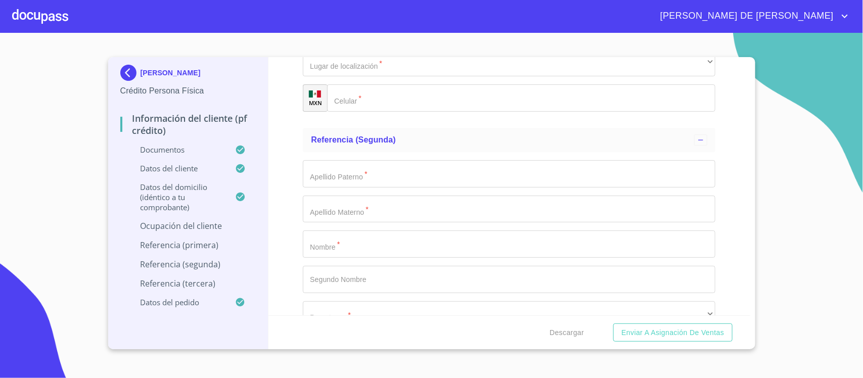
scroll to position [4791, 0]
type input "ADMINISTRADORA"
type input "[PHONE_NUMBER]"
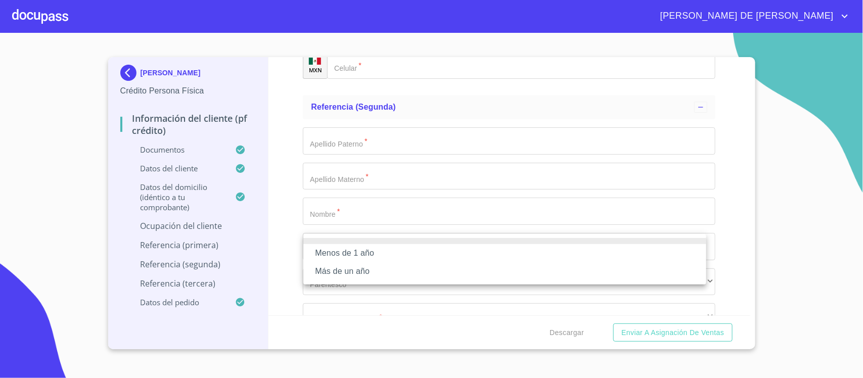
click at [383, 277] on li "Más de un año" at bounding box center [504, 271] width 403 height 18
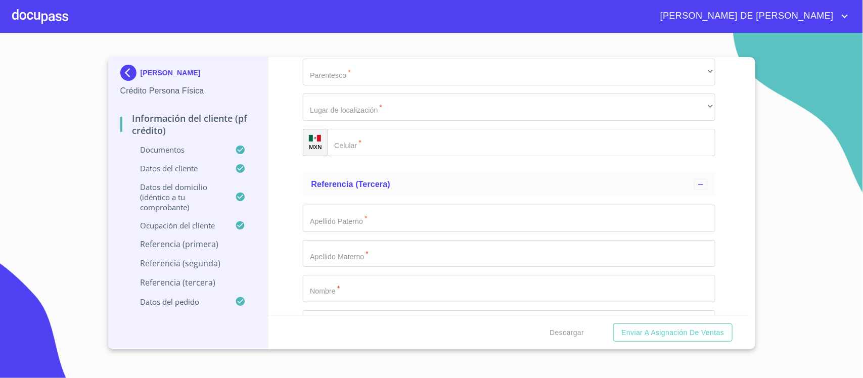
scroll to position [4981, 0]
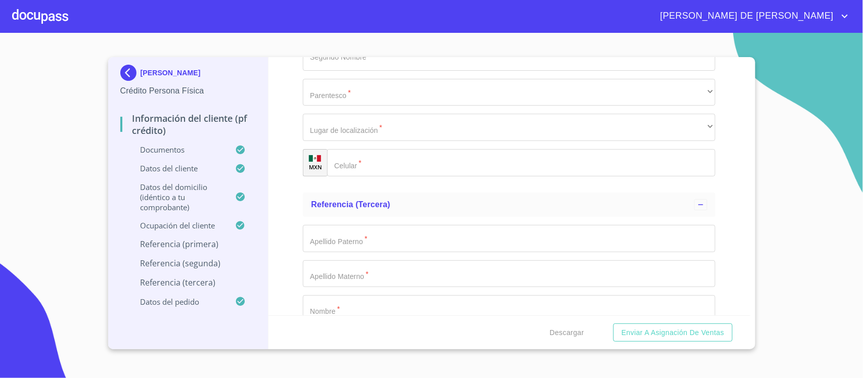
type input "GENESTA"
type input "GUERRERO"
type input "[PERSON_NAME]"
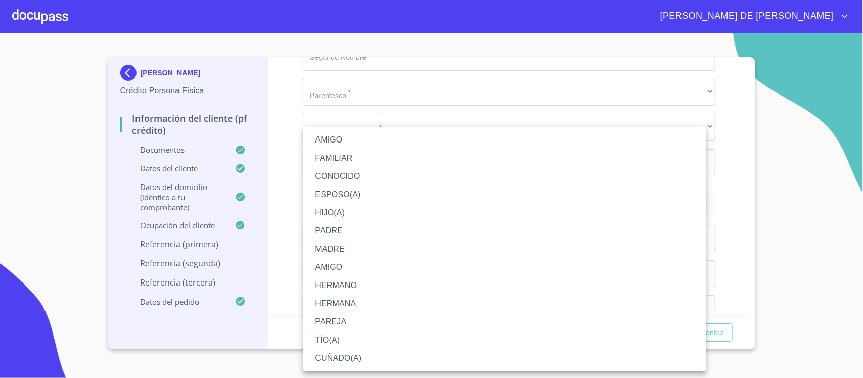
click at [344, 248] on li "MADRE" at bounding box center [504, 249] width 403 height 18
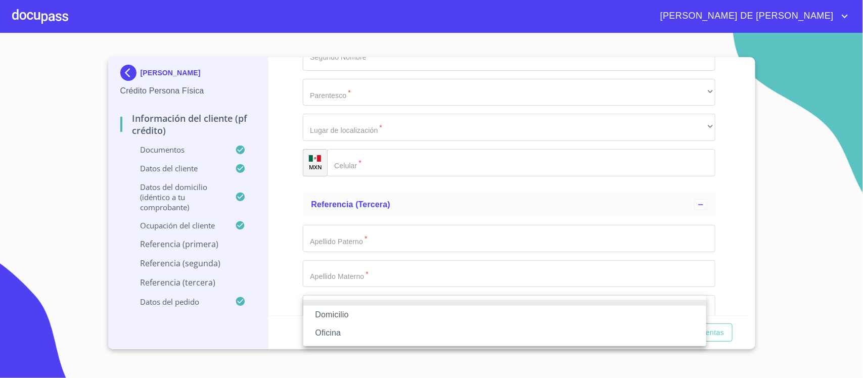
drag, startPoint x: 355, startPoint y: 312, endPoint x: 307, endPoint y: 271, distance: 63.1
click at [354, 313] on li "Domicilio" at bounding box center [504, 315] width 403 height 18
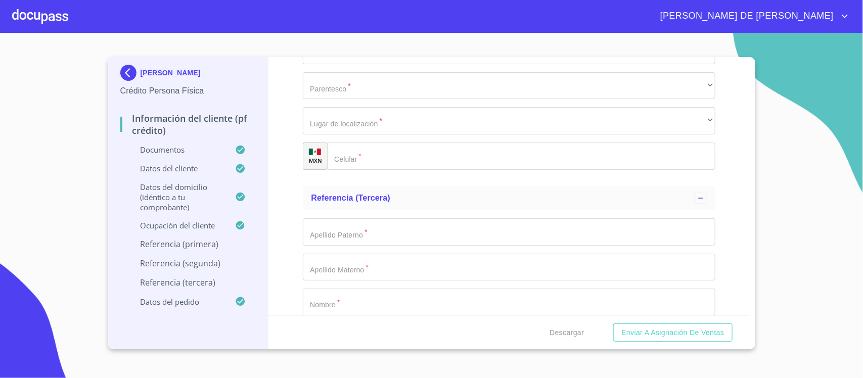
scroll to position [5114, 0]
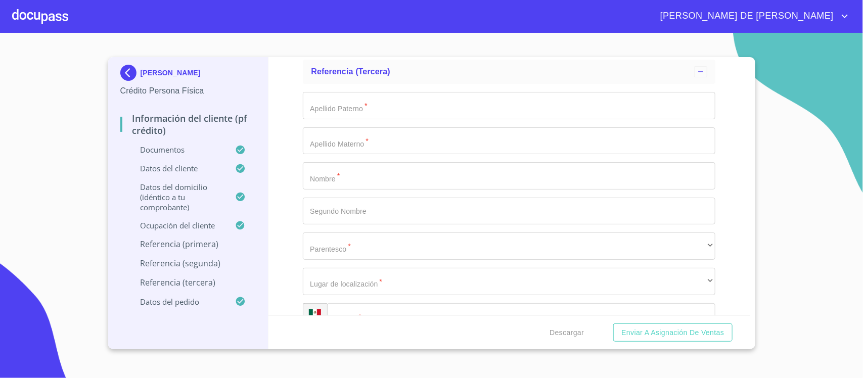
type input "[PHONE_NUMBER]"
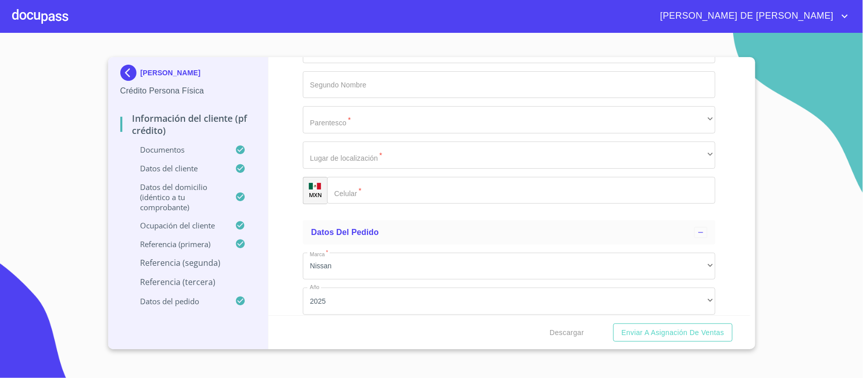
type input "J"
type input "[PERSON_NAME]"
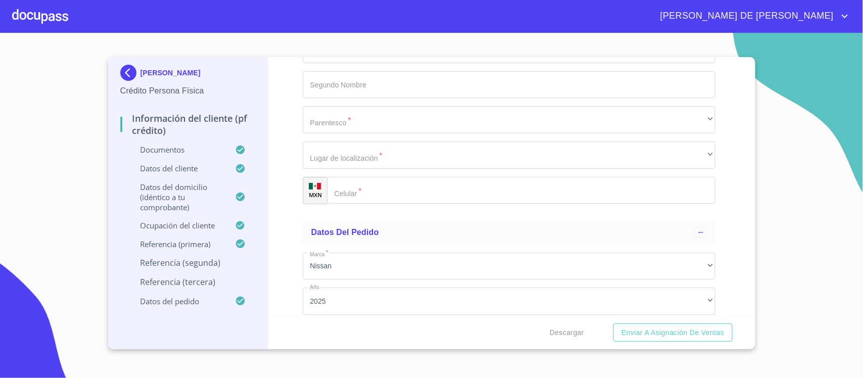
type input "[PERSON_NAME]"
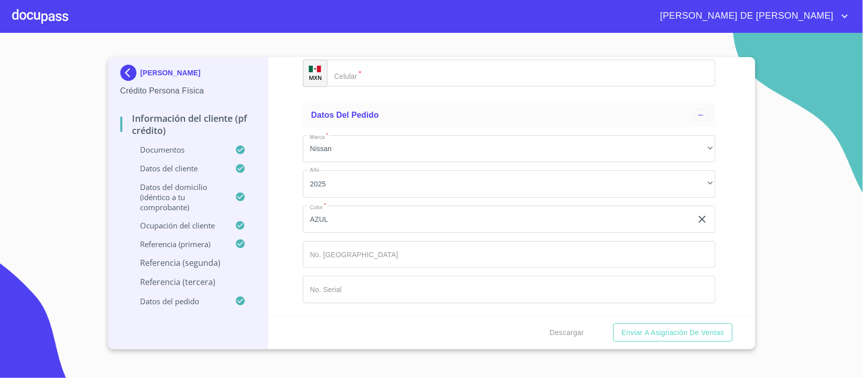
scroll to position [5430, 0]
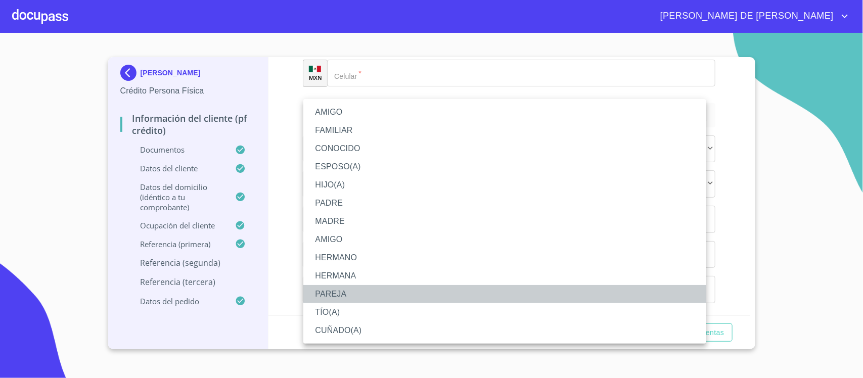
click at [351, 297] on li "PAREJA" at bounding box center [504, 294] width 403 height 18
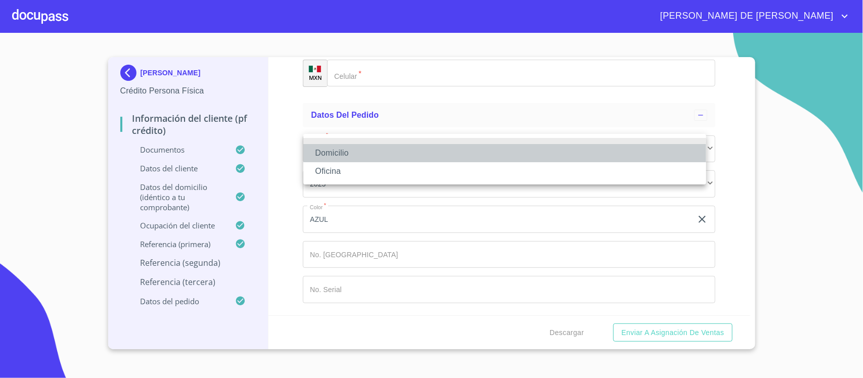
click at [397, 158] on li "Domicilio" at bounding box center [504, 153] width 403 height 18
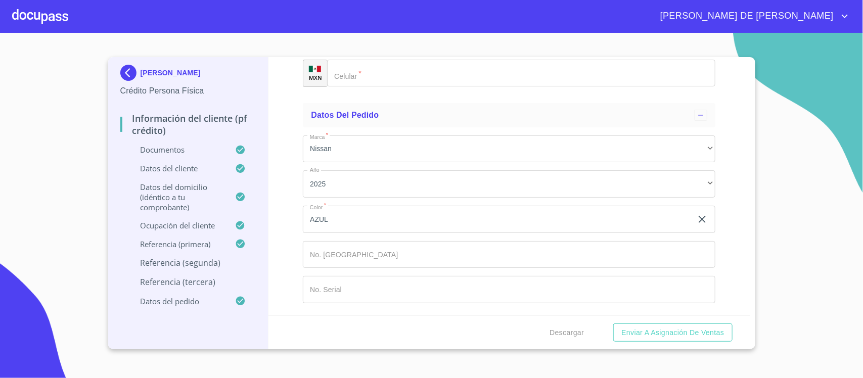
type input "[PHONE_NUMBER]"
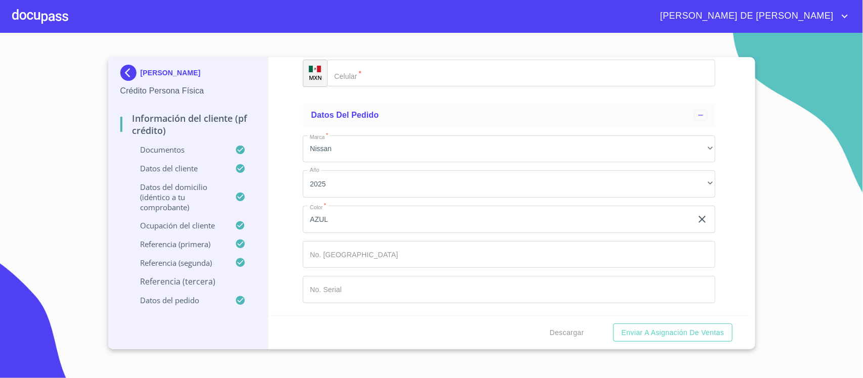
type input "GENESTA"
type input "GUERRERO"
type input "[PERSON_NAME]"
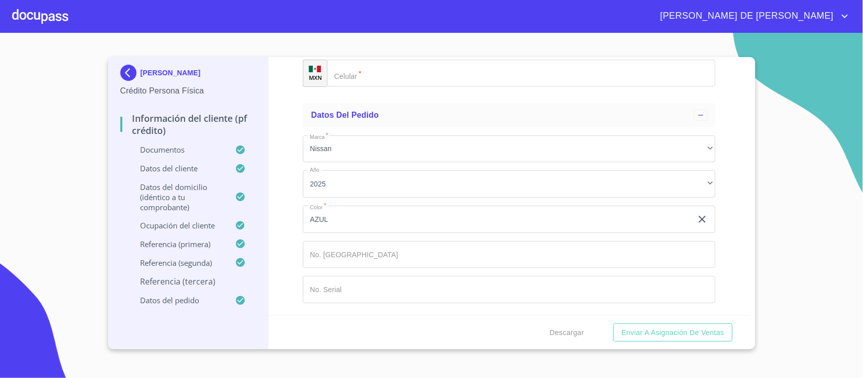
click at [337, 16] on div "​" at bounding box center [509, 2] width 413 height 27
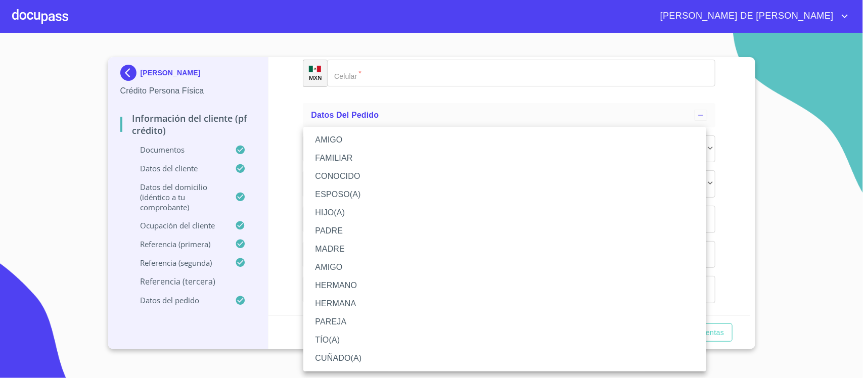
click at [349, 342] on li "TÍO(A)" at bounding box center [504, 340] width 403 height 18
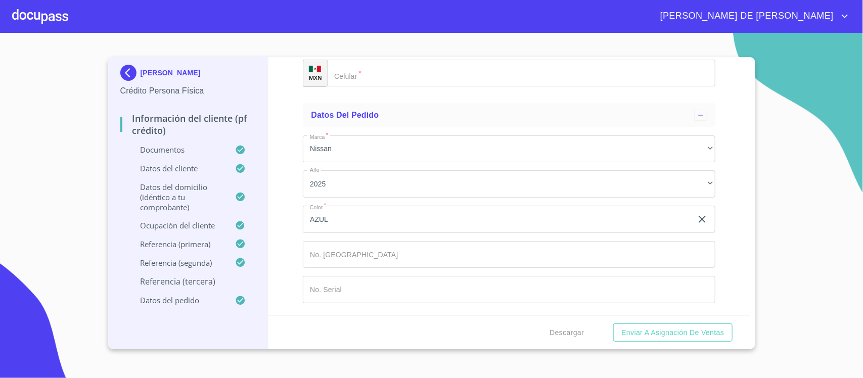
click at [382, 52] on div "​" at bounding box center [509, 37] width 413 height 27
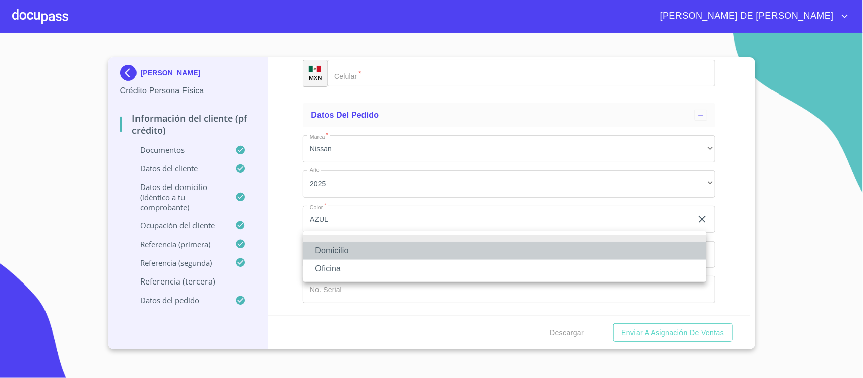
click at [380, 248] on li "Domicilio" at bounding box center [504, 251] width 403 height 18
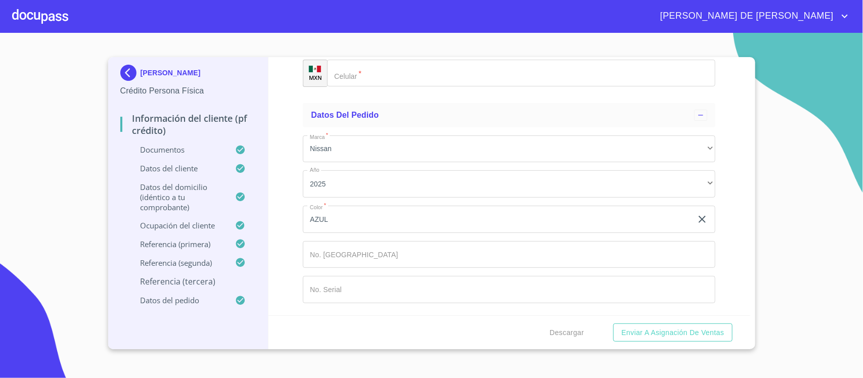
click at [388, 87] on input "Documento de identificación.   *" at bounding box center [521, 73] width 388 height 27
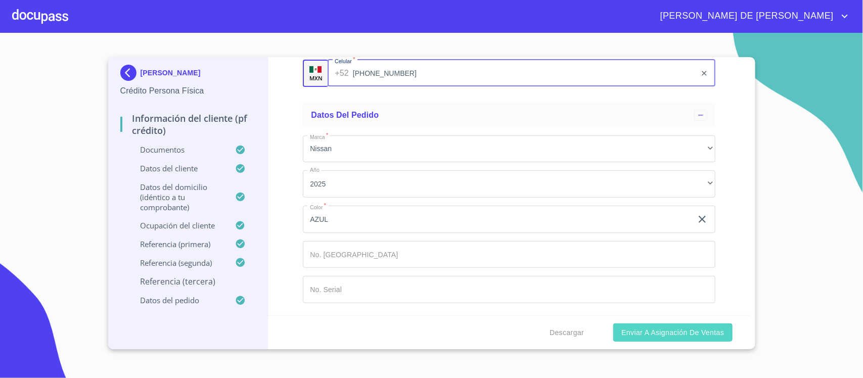
type input "[PHONE_NUMBER]"
click at [670, 327] on span "Enviar a Asignación de Ventas" at bounding box center [672, 333] width 103 height 13
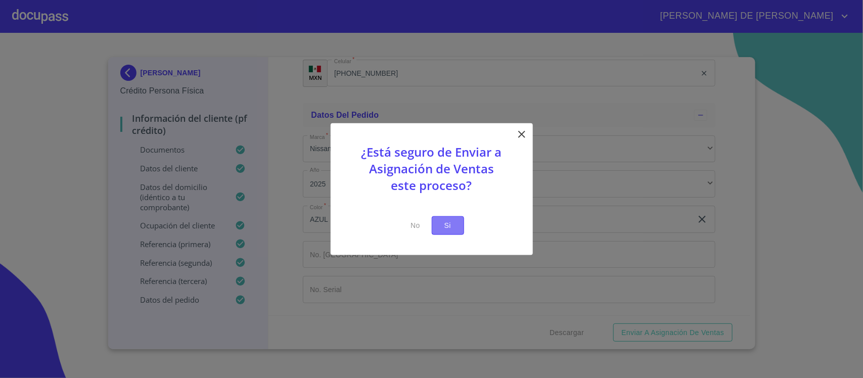
click at [449, 227] on span "Si" at bounding box center [448, 225] width 16 height 13
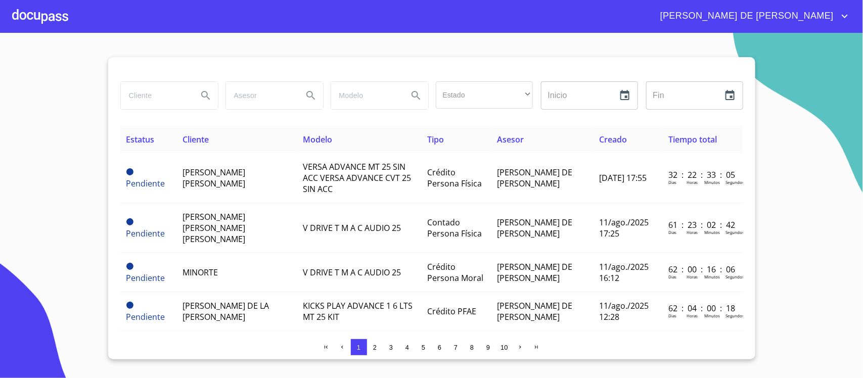
click at [156, 105] on input "search" at bounding box center [155, 95] width 69 height 27
type input "[PERSON_NAME]"
click at [200, 97] on icon "Search" at bounding box center [206, 95] width 12 height 12
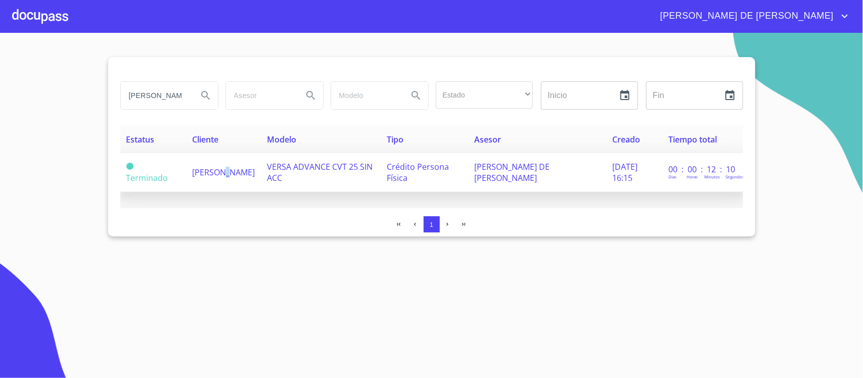
click at [226, 171] on span "[PERSON_NAME]" at bounding box center [223, 172] width 63 height 11
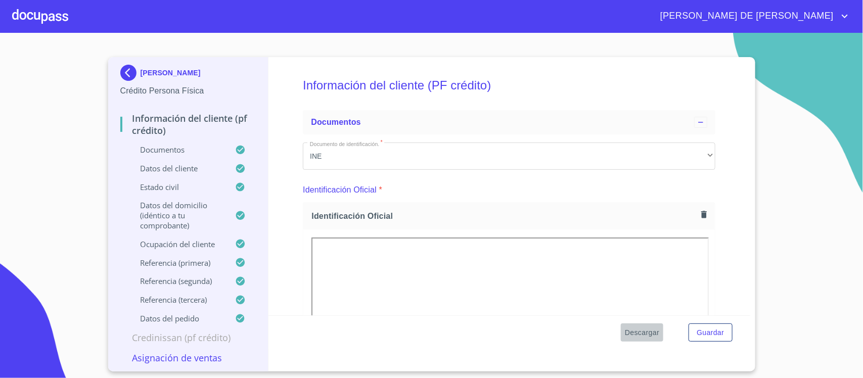
click at [639, 335] on span "Descargar" at bounding box center [642, 333] width 34 height 13
click at [645, 334] on span "Descargar" at bounding box center [642, 333] width 34 height 13
